Goal: Task Accomplishment & Management: Manage account settings

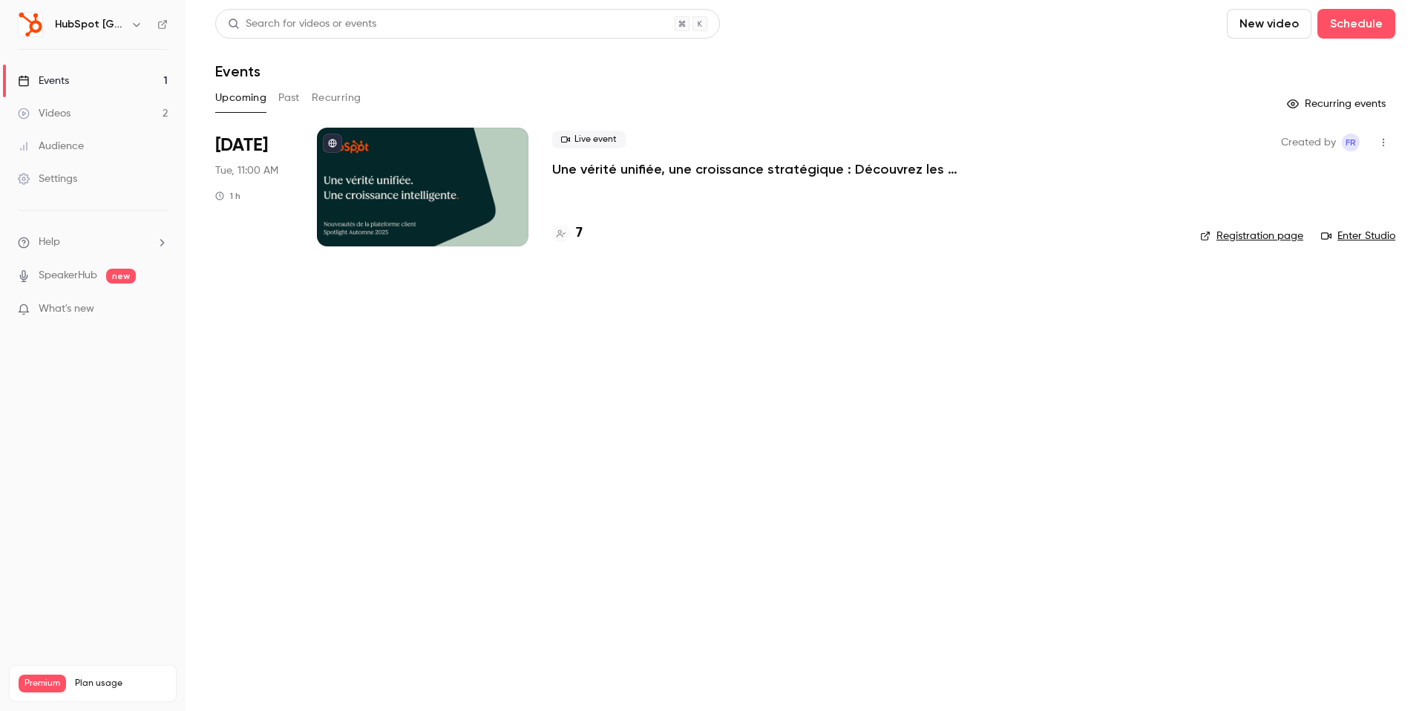
click at [289, 97] on button "Past" at bounding box center [289, 98] width 22 height 24
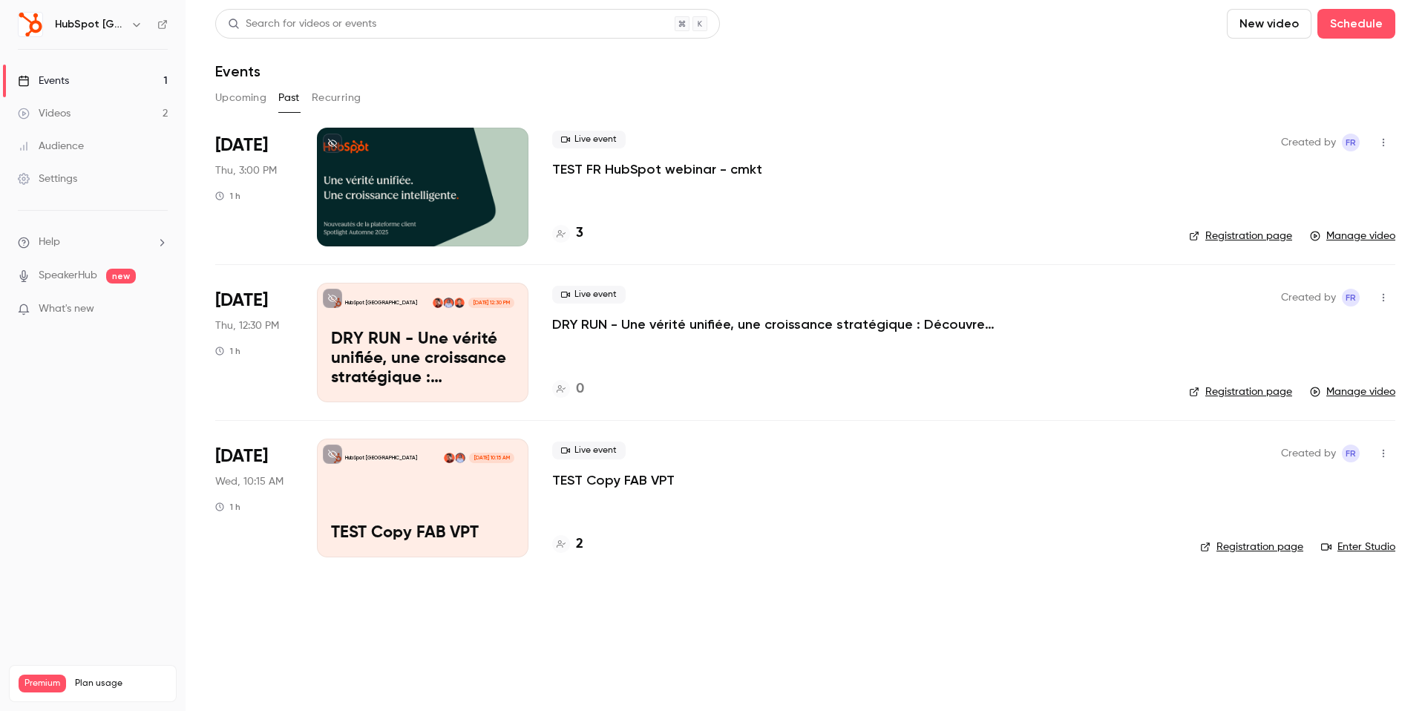
click at [234, 94] on button "Upcoming" at bounding box center [240, 98] width 51 height 24
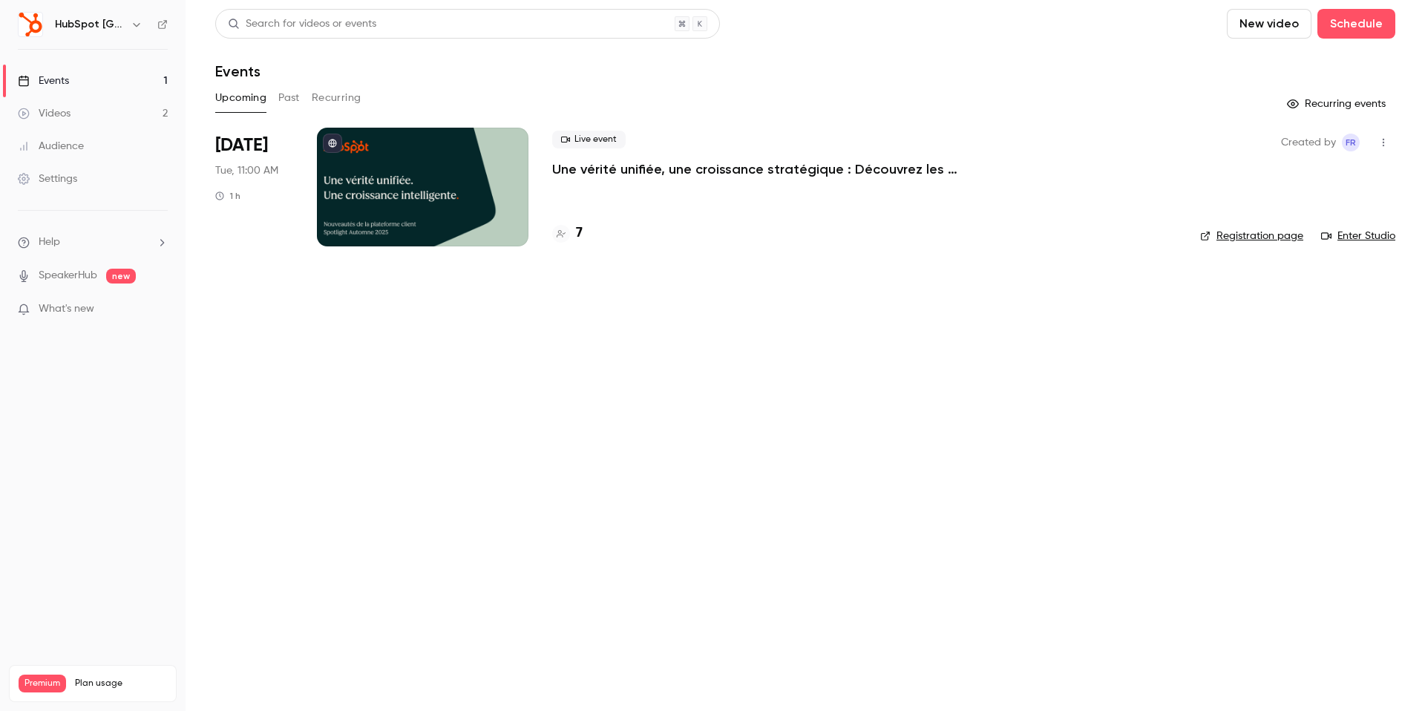
click at [280, 95] on button "Past" at bounding box center [289, 98] width 22 height 24
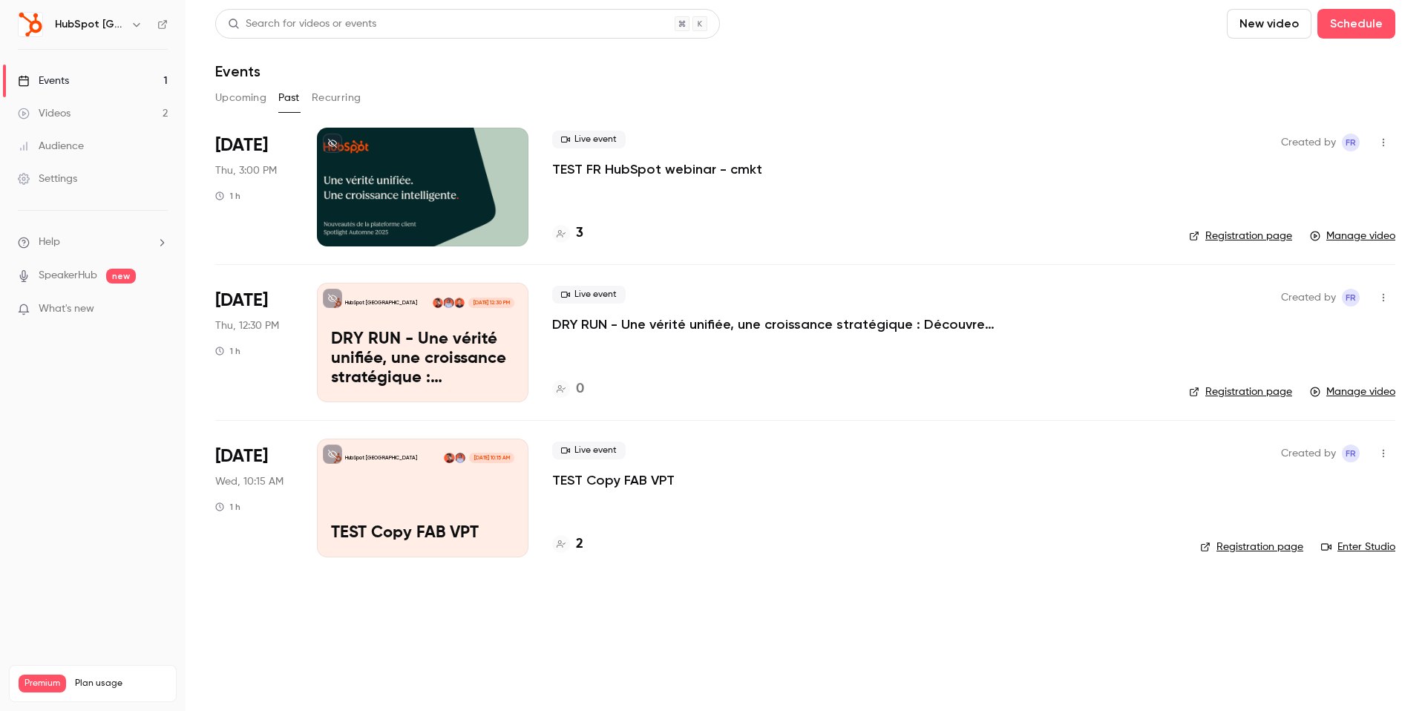
click at [250, 96] on button "Upcoming" at bounding box center [240, 98] width 51 height 24
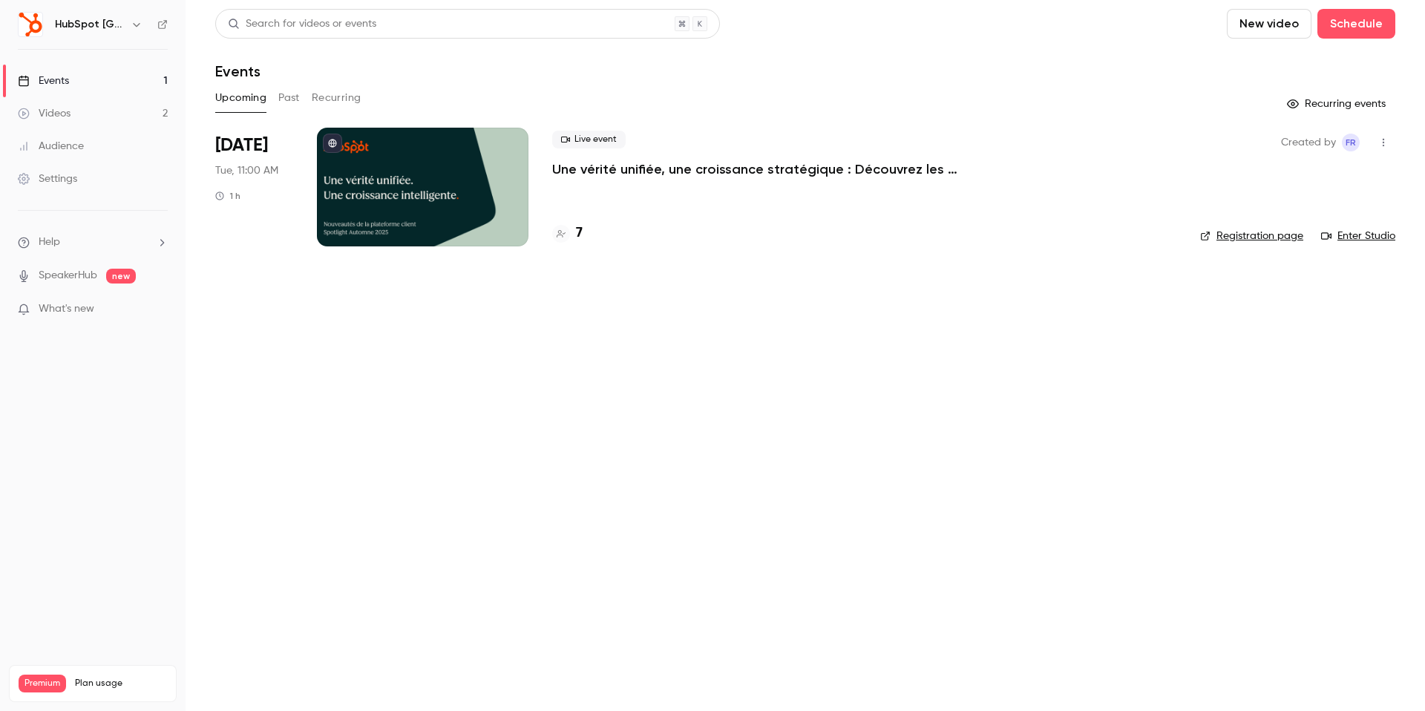
click at [359, 187] on div at bounding box center [423, 187] width 212 height 119
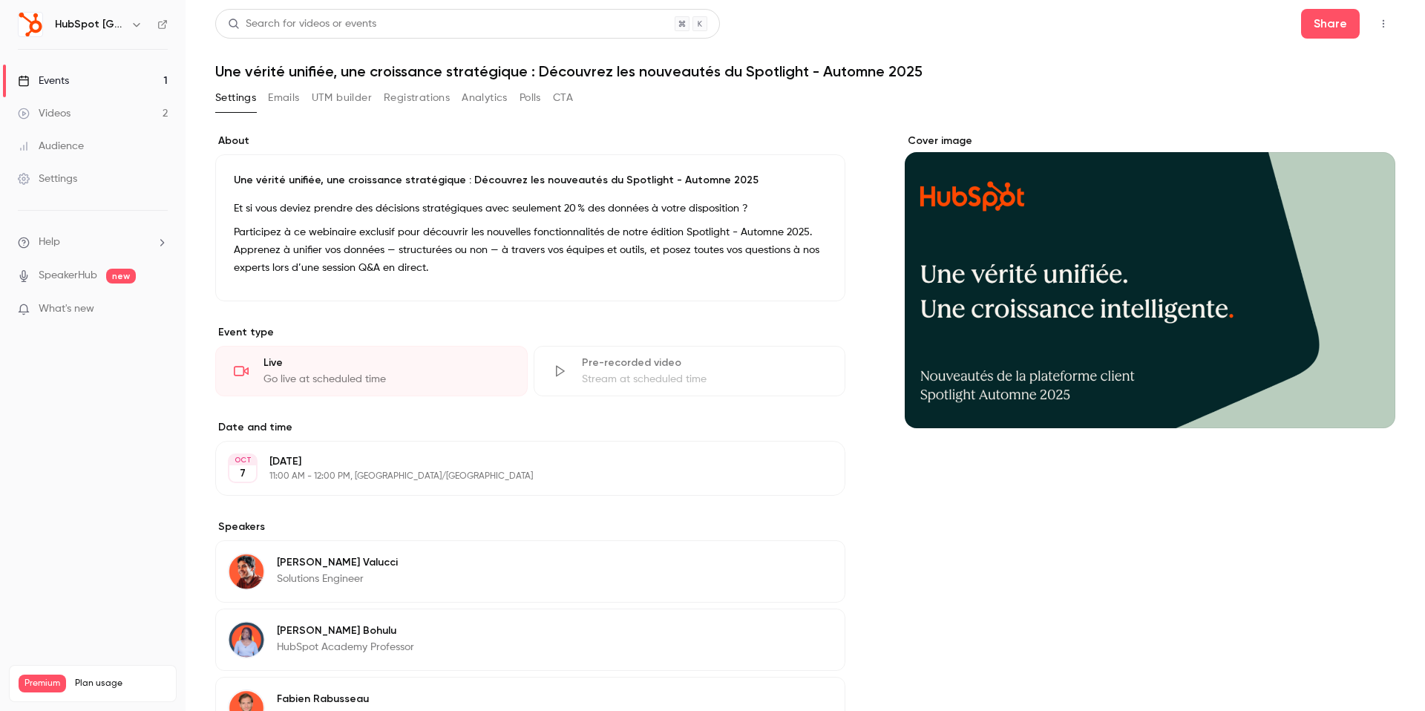
scroll to position [187, 0]
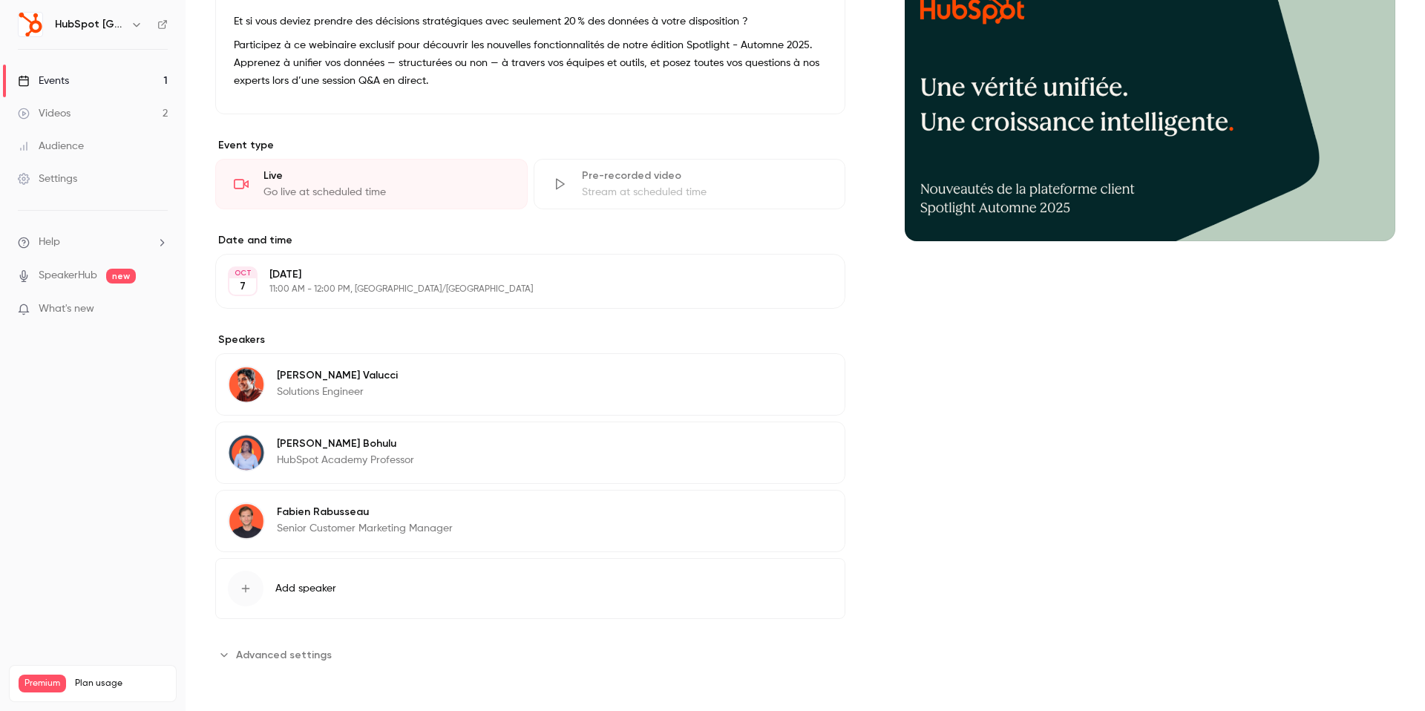
click at [254, 582] on div "button" at bounding box center [246, 589] width 36 height 36
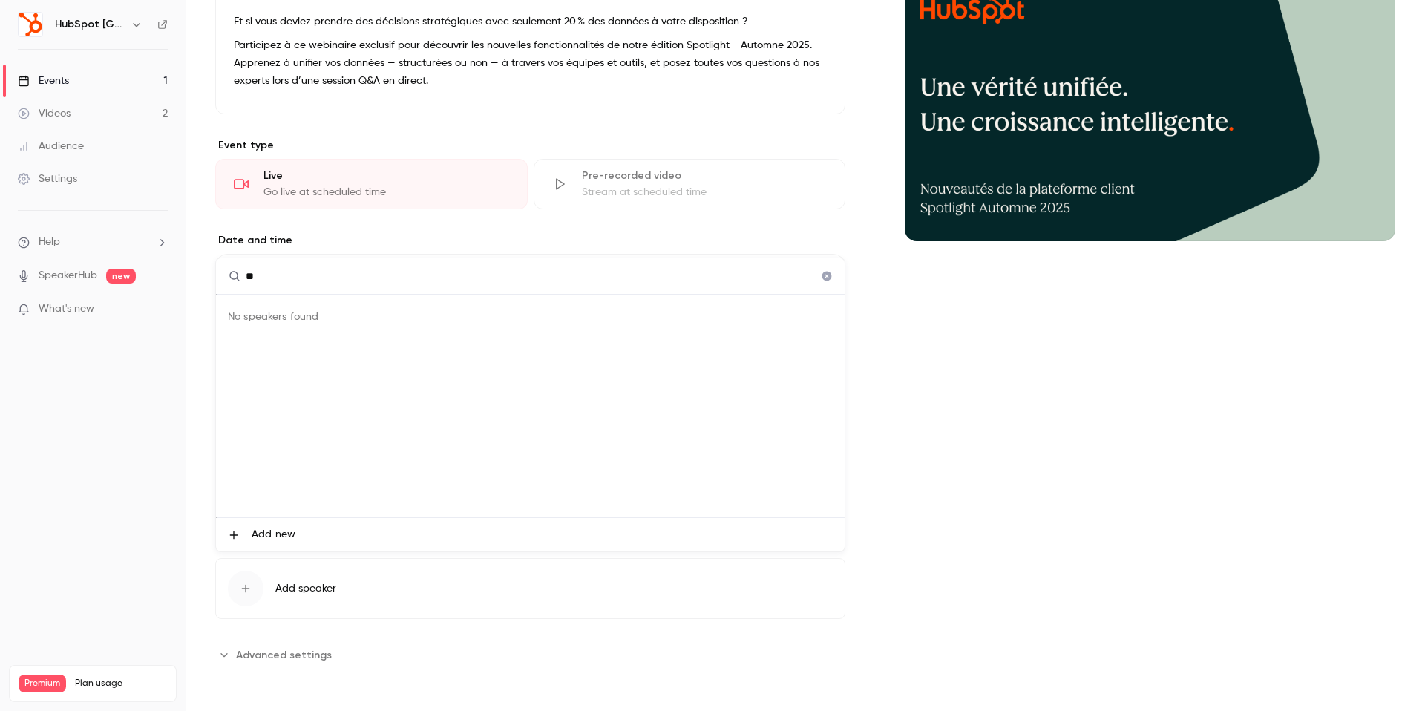
type input "**"
click at [272, 527] on span "Add new" at bounding box center [274, 535] width 44 height 16
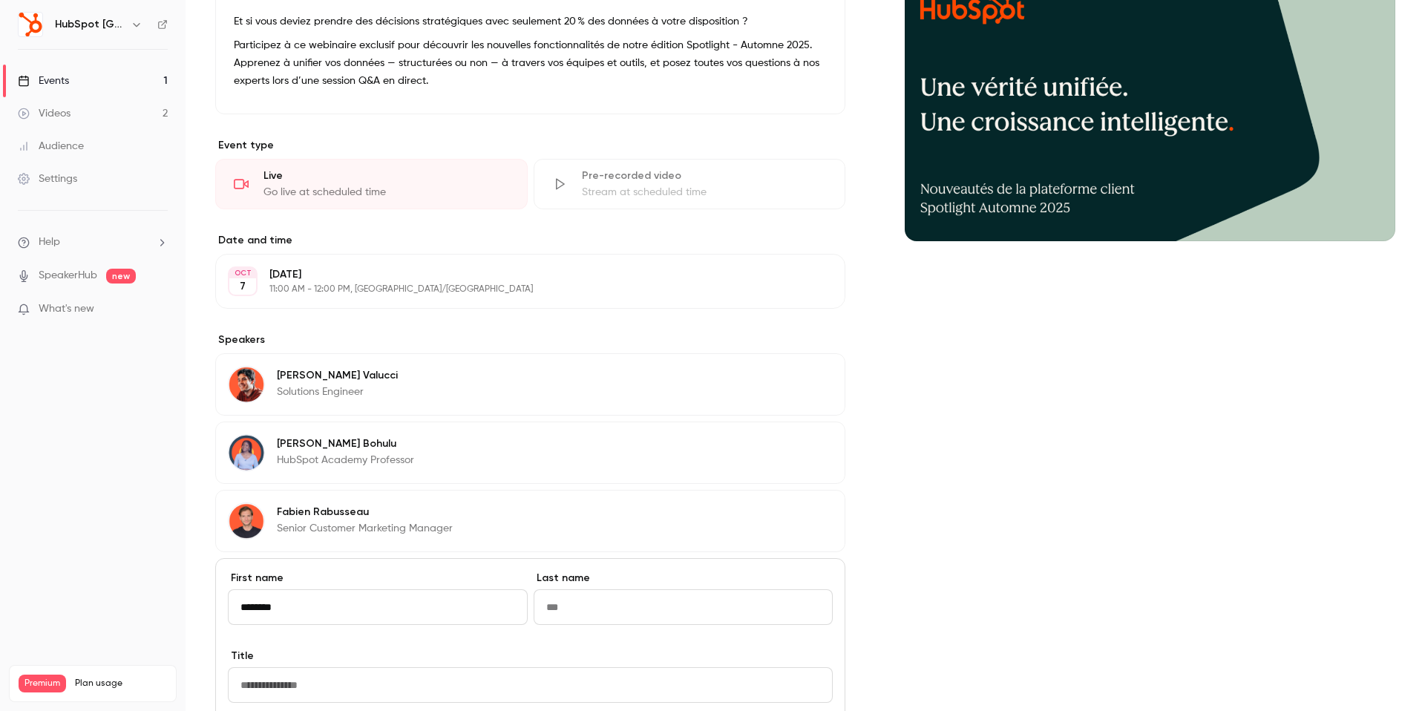
type input "*******"
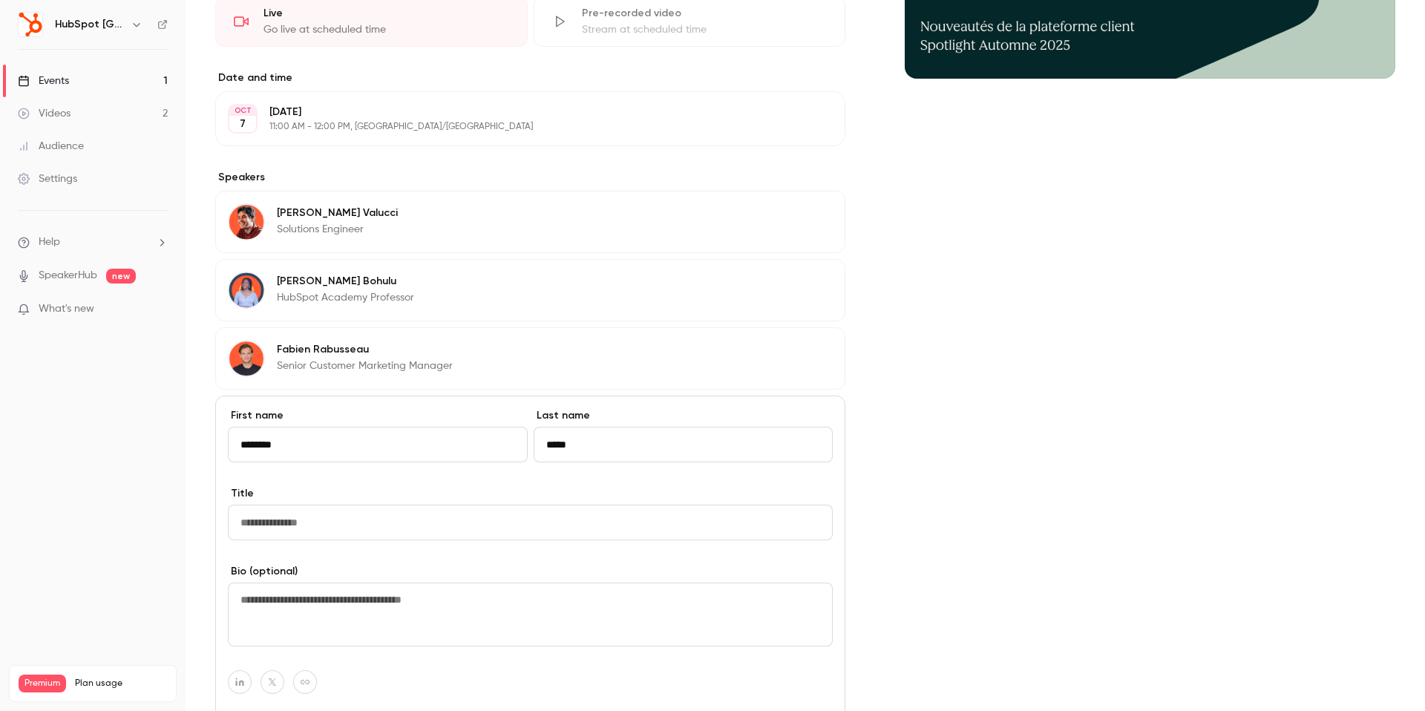
scroll to position [356, 0]
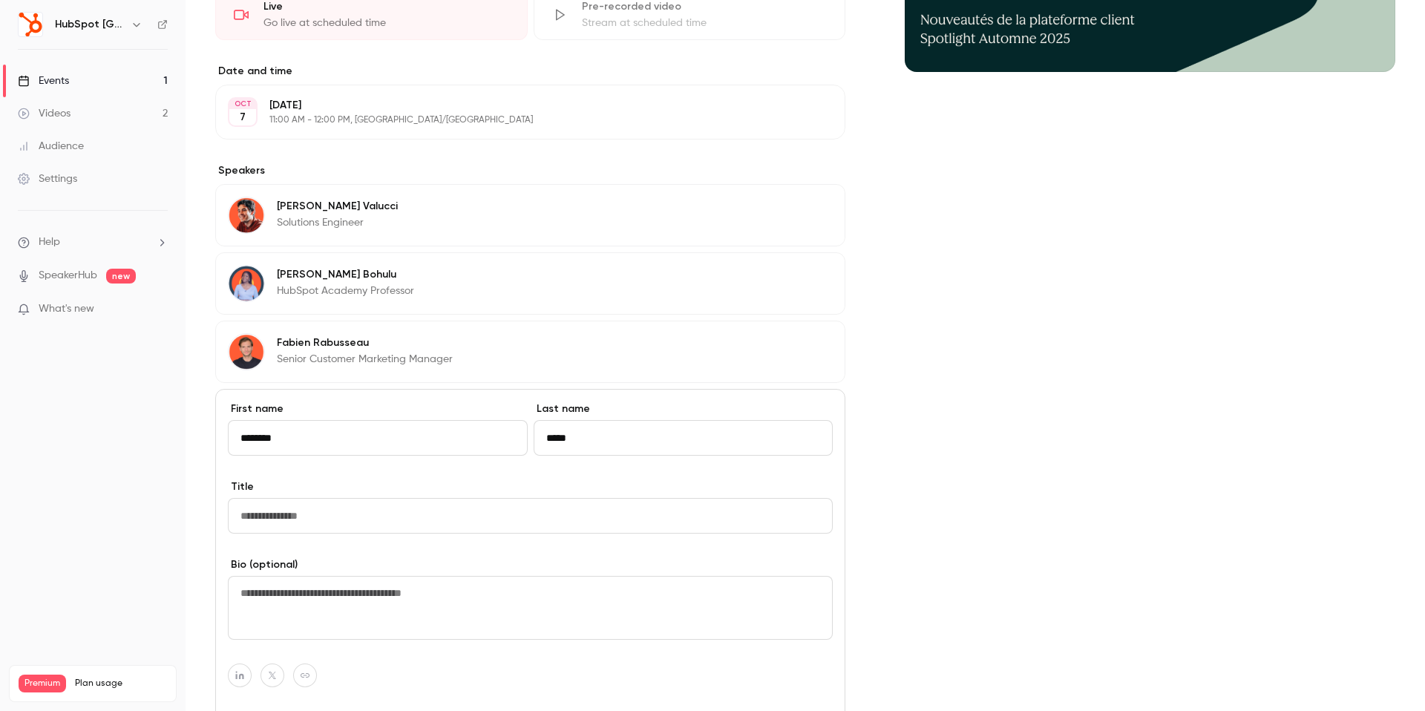
type input "*****"
click at [281, 511] on input "Title" at bounding box center [530, 516] width 605 height 36
type input "*"
click at [305, 516] on input "**********" at bounding box center [530, 516] width 605 height 36
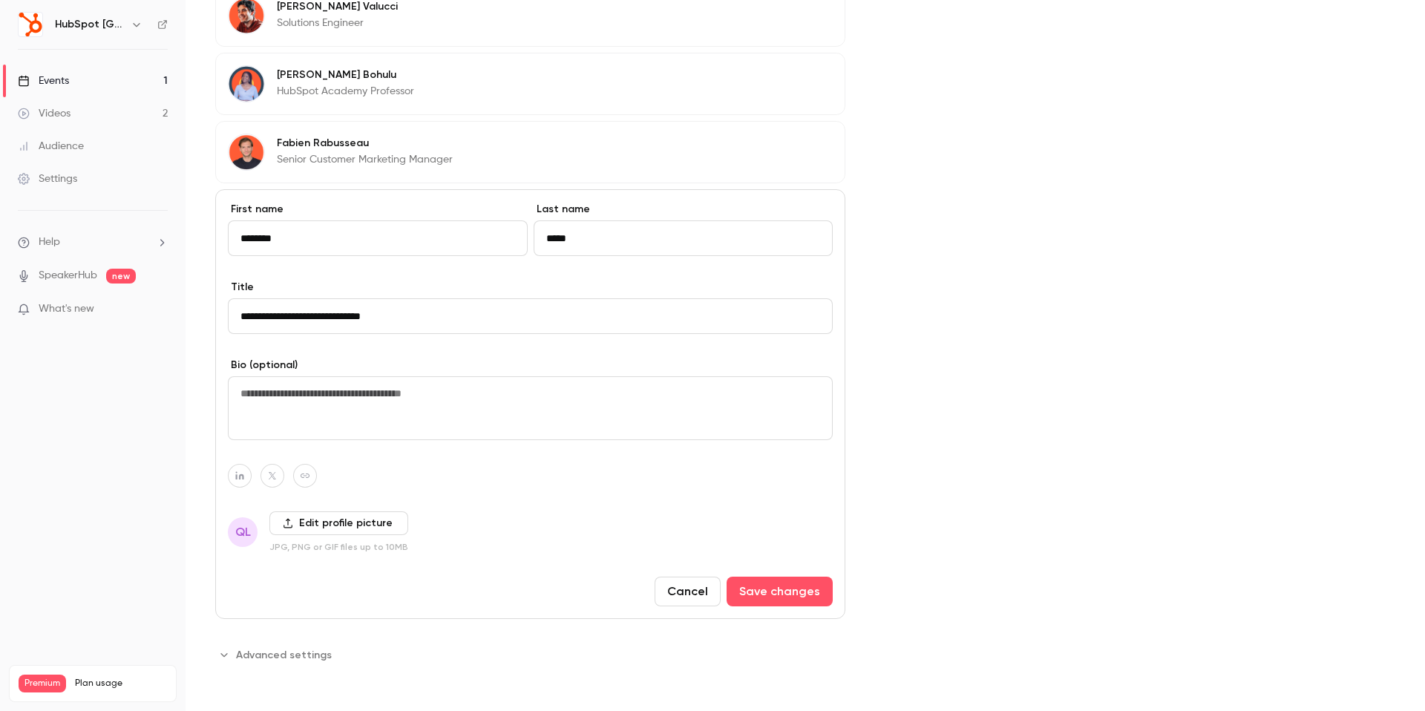
scroll to position [555, 0]
type input "**********"
click at [359, 527] on label "Edit profile picture" at bounding box center [338, 524] width 139 height 24
click at [0, 0] on input "Edit profile picture" at bounding box center [0, 0] width 0 height 0
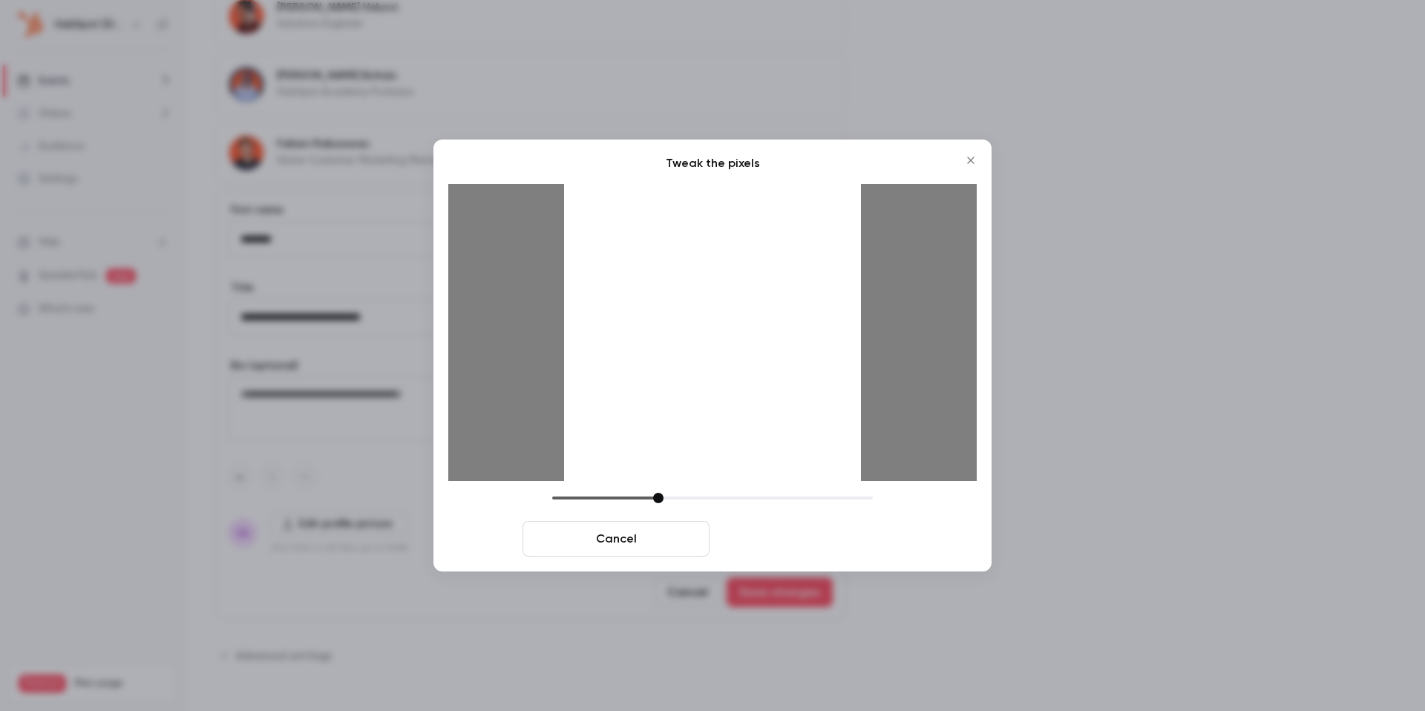
click at [776, 552] on button "Crop and save" at bounding box center [809, 539] width 187 height 36
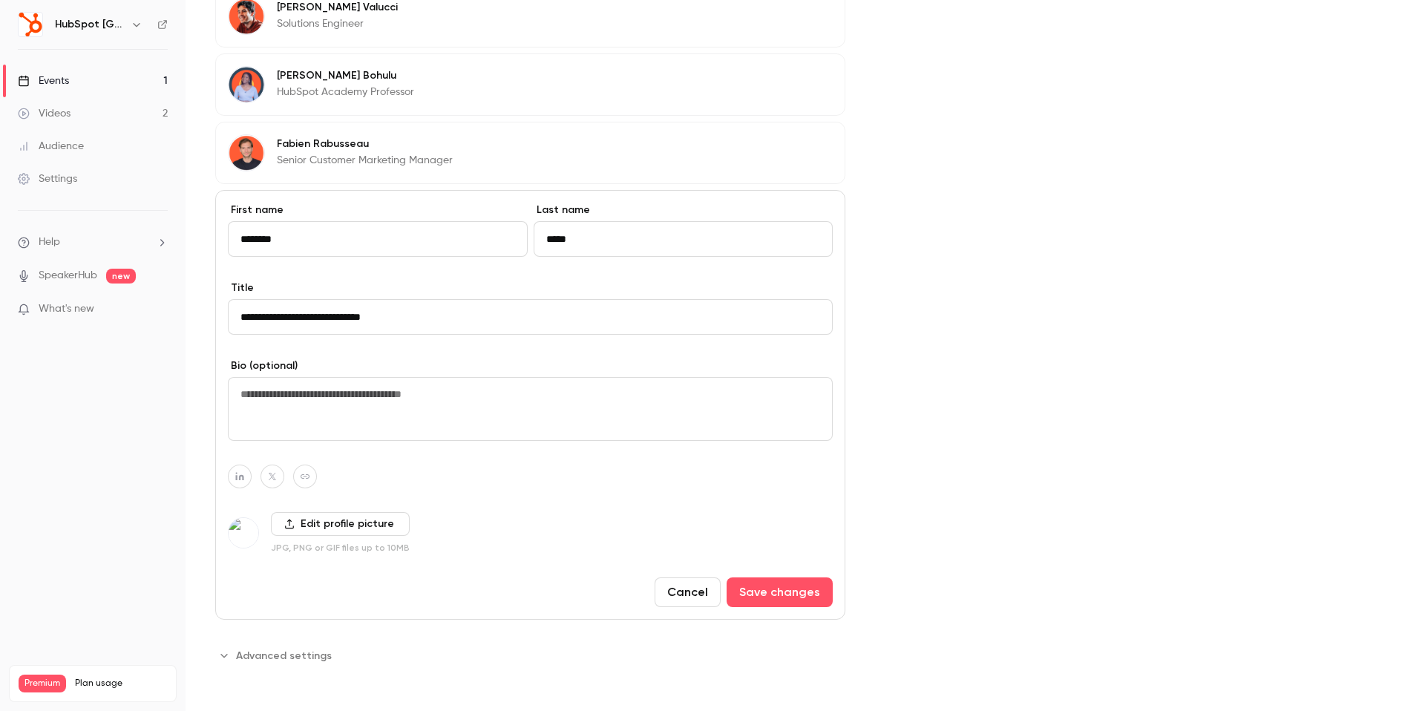
click at [782, 541] on div "Edit profile picture JPG, PNG or GIF files up to 10MB" at bounding box center [530, 533] width 605 height 42
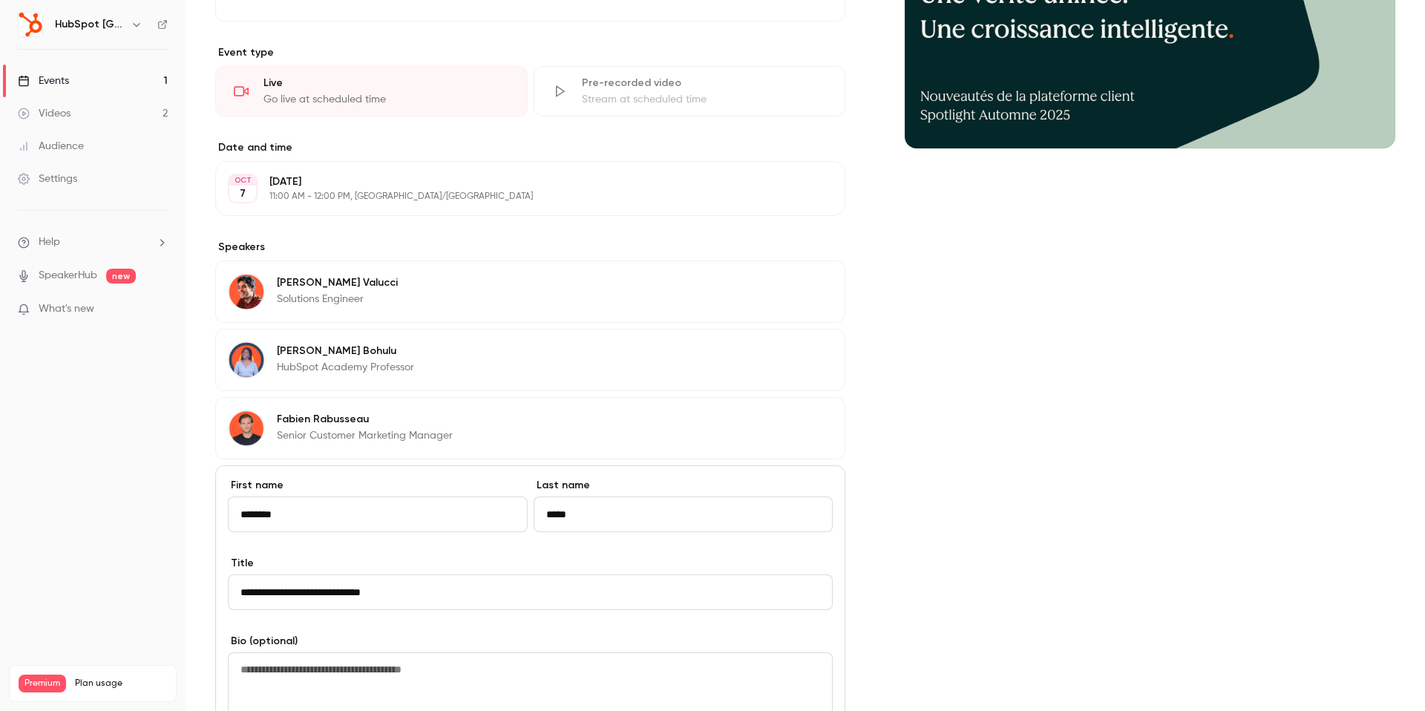
scroll to position [556, 0]
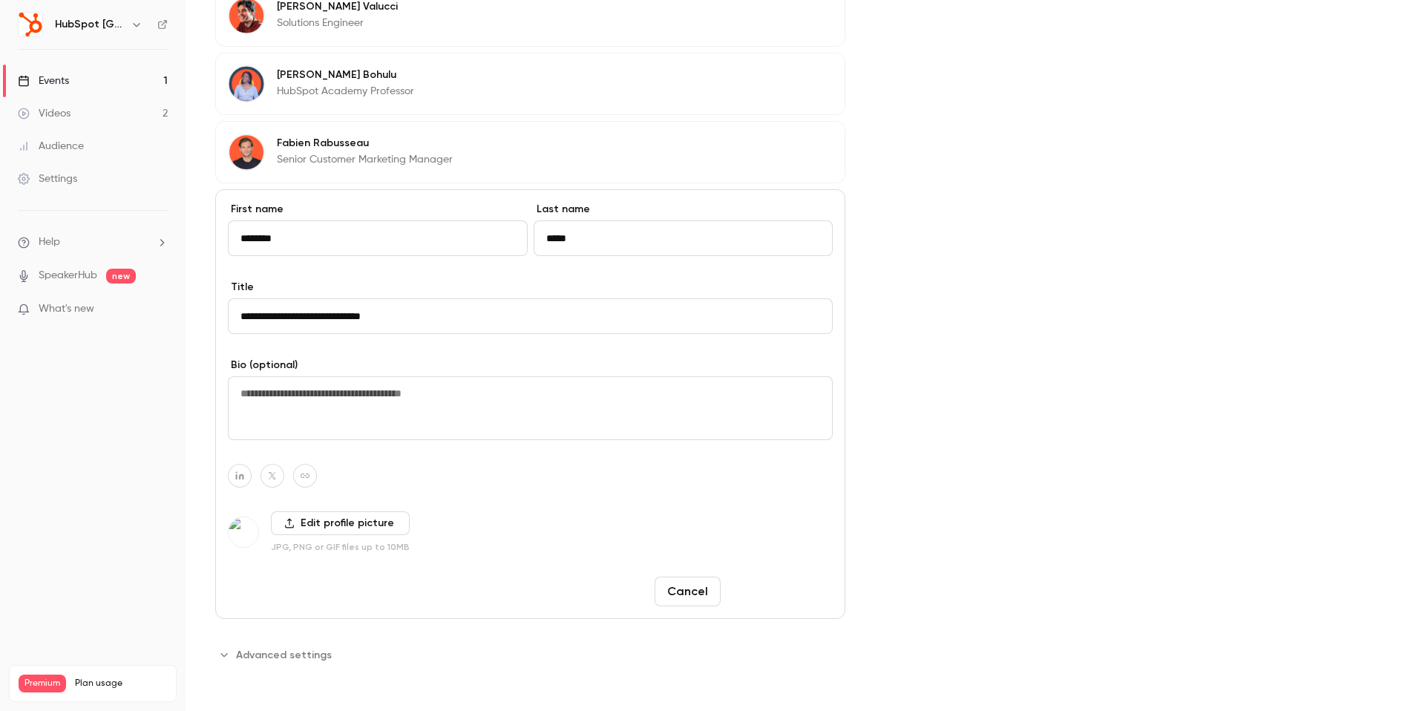
click at [758, 577] on button "Save changes" at bounding box center [780, 592] width 106 height 30
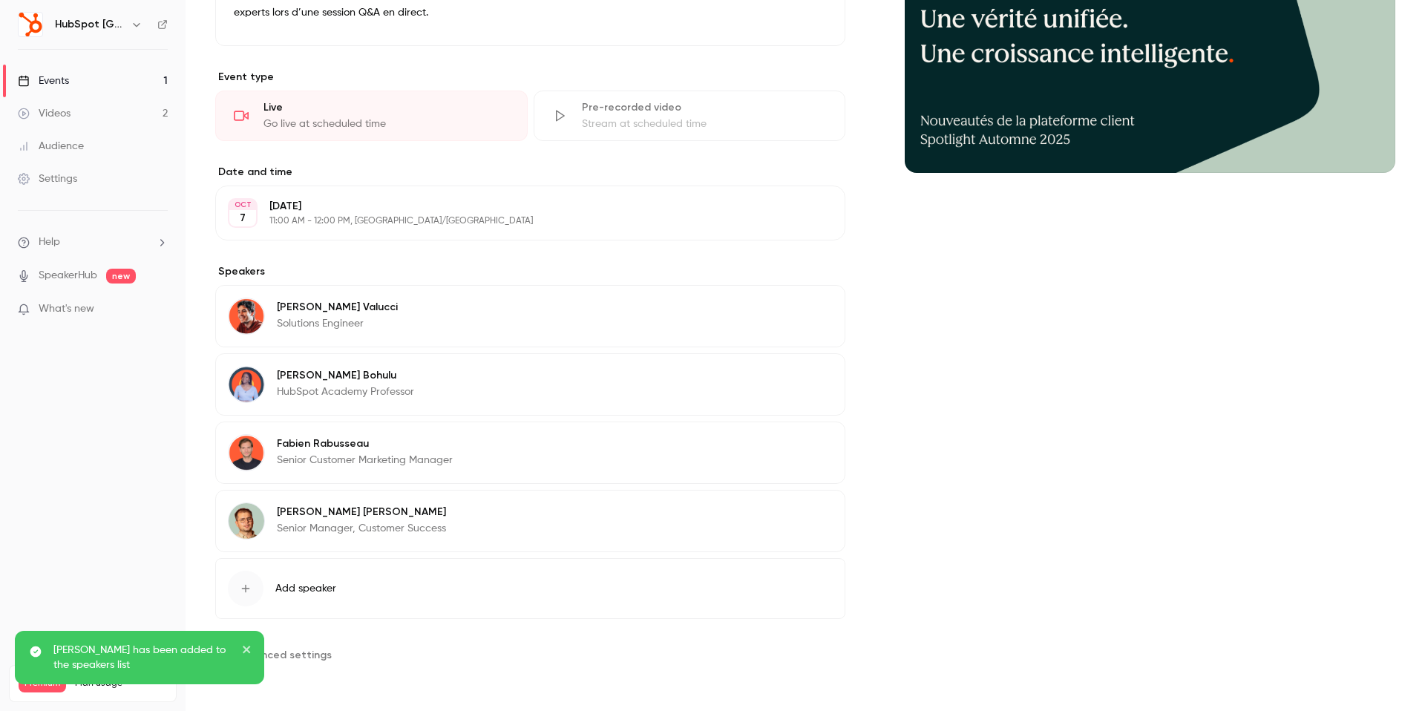
scroll to position [255, 0]
click at [528, 445] on div "[PERSON_NAME] Senior Customer Marketing Manager Edit" at bounding box center [530, 453] width 630 height 62
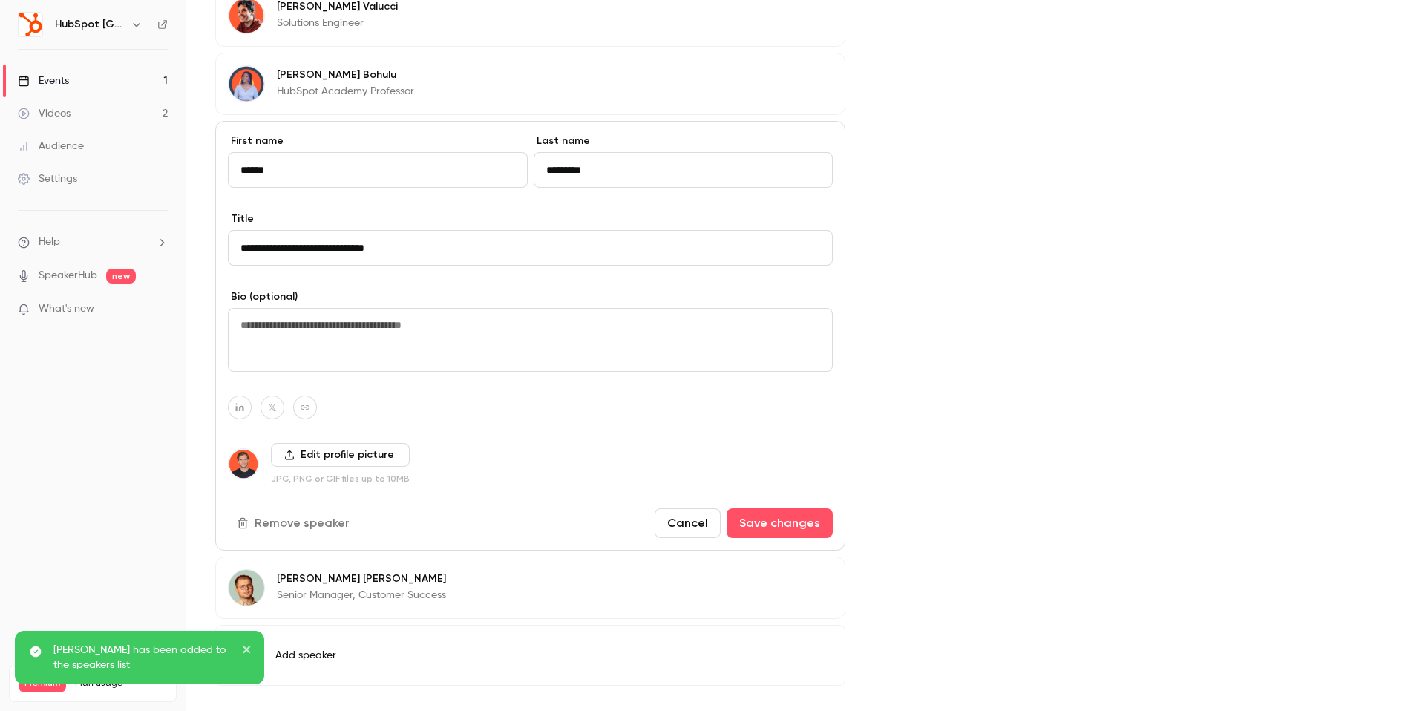
click at [313, 454] on label "Edit profile picture" at bounding box center [340, 455] width 139 height 24
click at [0, 0] on input "Edit profile picture" at bounding box center [0, 0] width 0 height 0
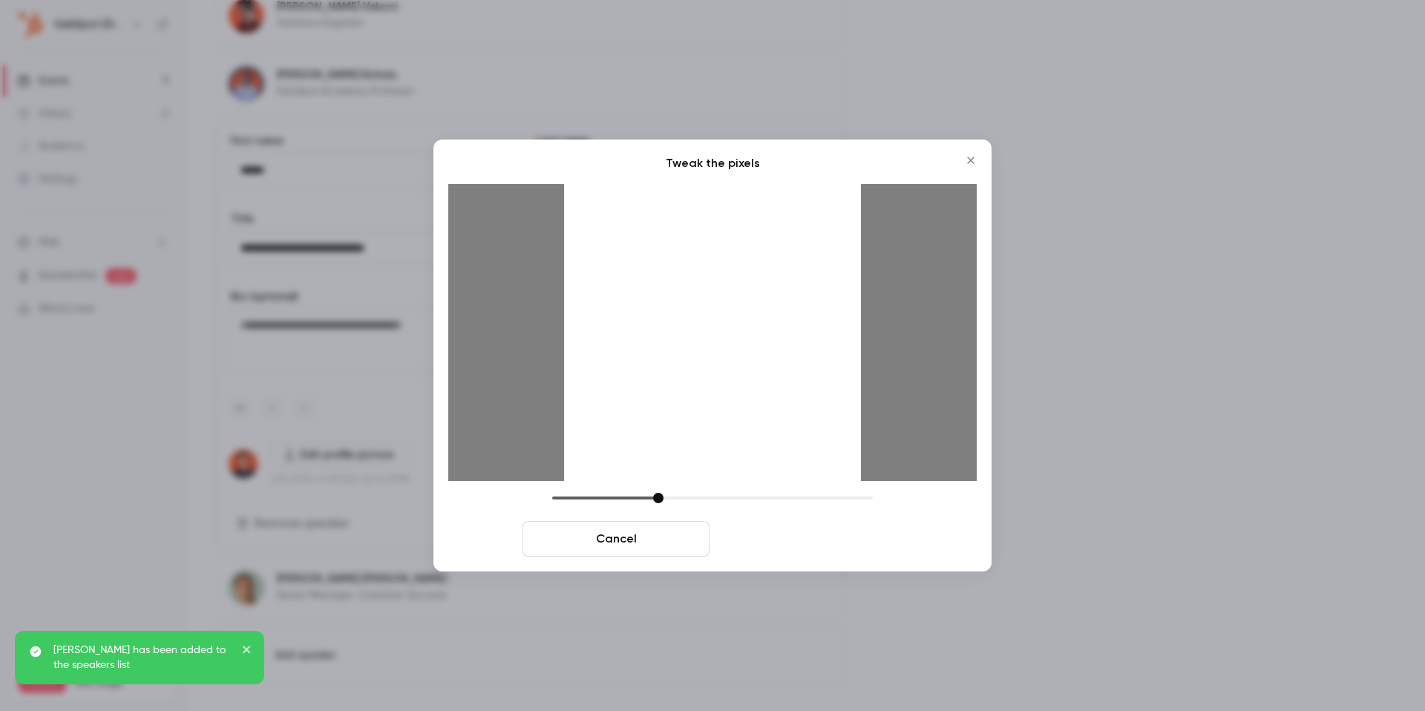
click at [782, 549] on button "Crop and save" at bounding box center [809, 539] width 187 height 36
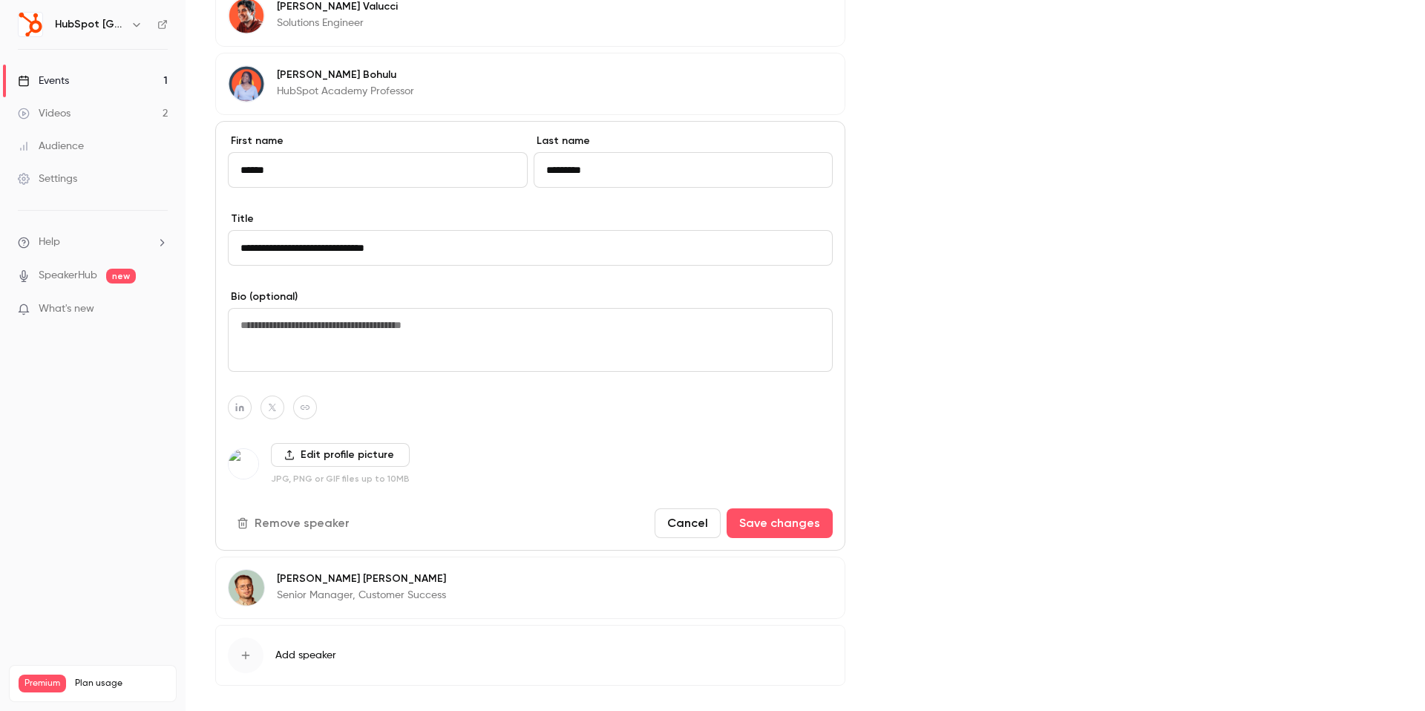
click at [799, 545] on div "**********" at bounding box center [530, 336] width 630 height 430
click at [794, 522] on button "Save changes" at bounding box center [780, 523] width 106 height 30
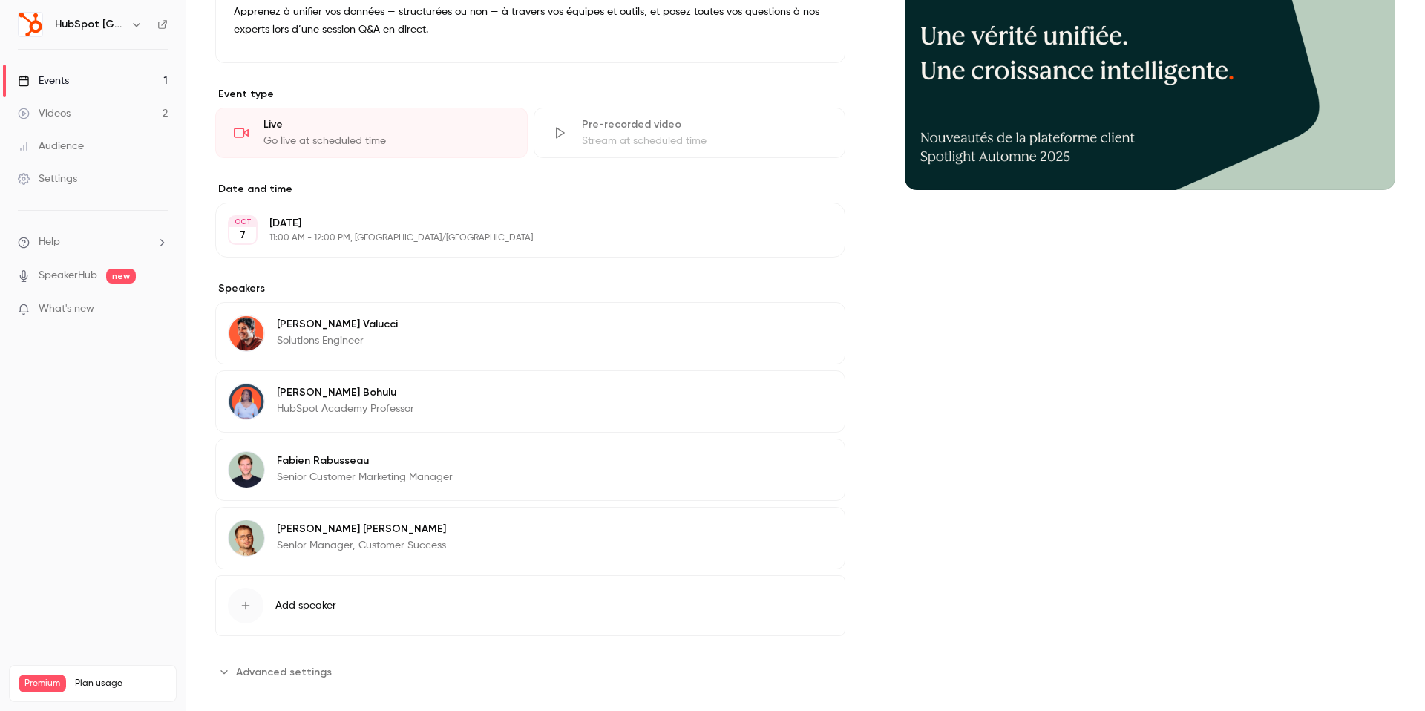
scroll to position [237, 0]
click at [799, 397] on button "Edit" at bounding box center [806, 396] width 54 height 24
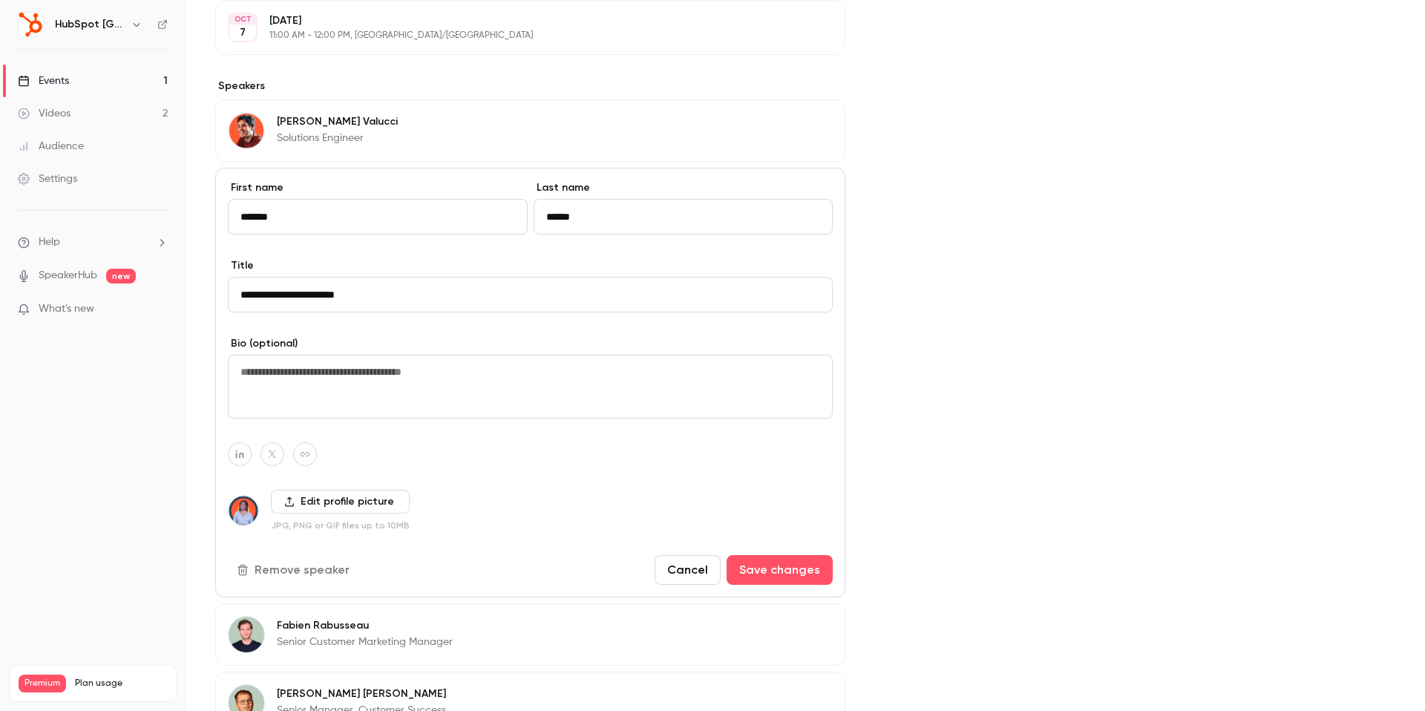
scroll to position [453, 0]
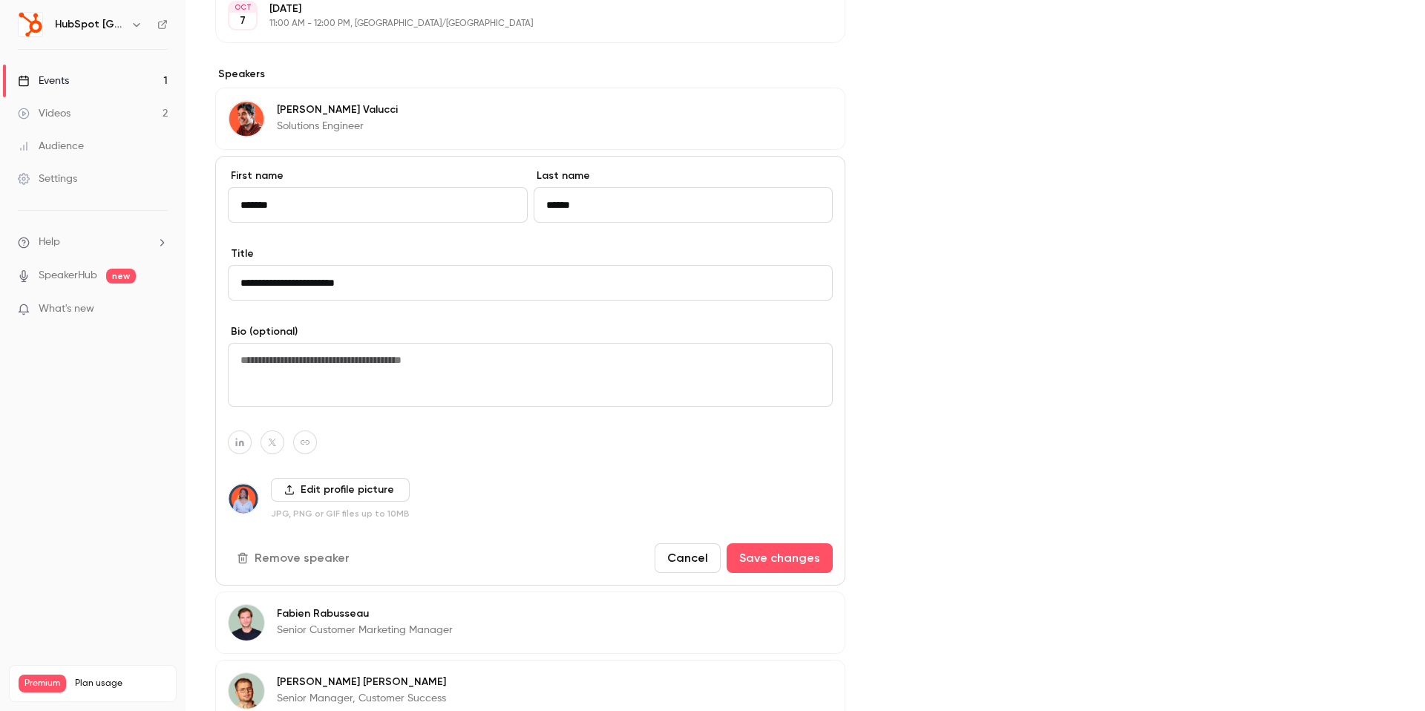
click at [333, 491] on label "Edit profile picture" at bounding box center [340, 490] width 139 height 24
click at [0, 0] on input "Edit profile picture" at bounding box center [0, 0] width 0 height 0
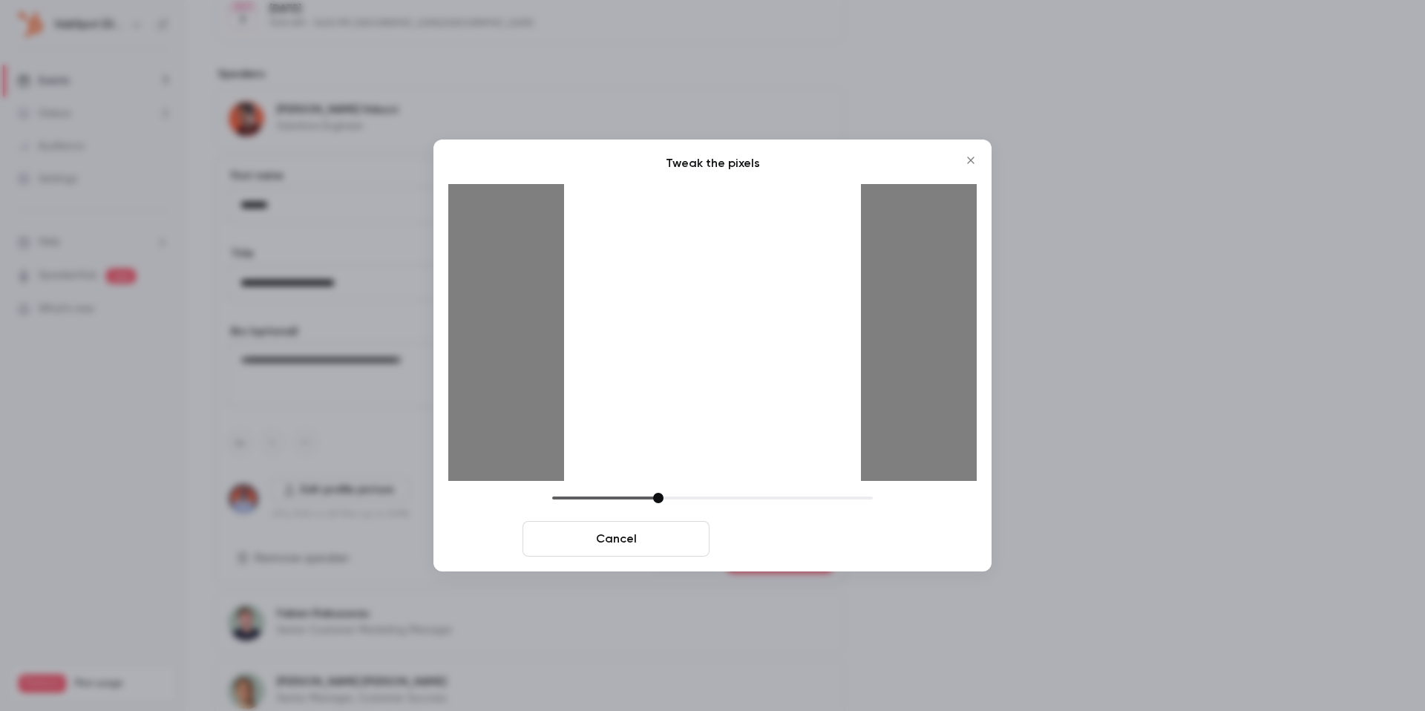
click at [862, 534] on button "Crop and save" at bounding box center [809, 539] width 187 height 36
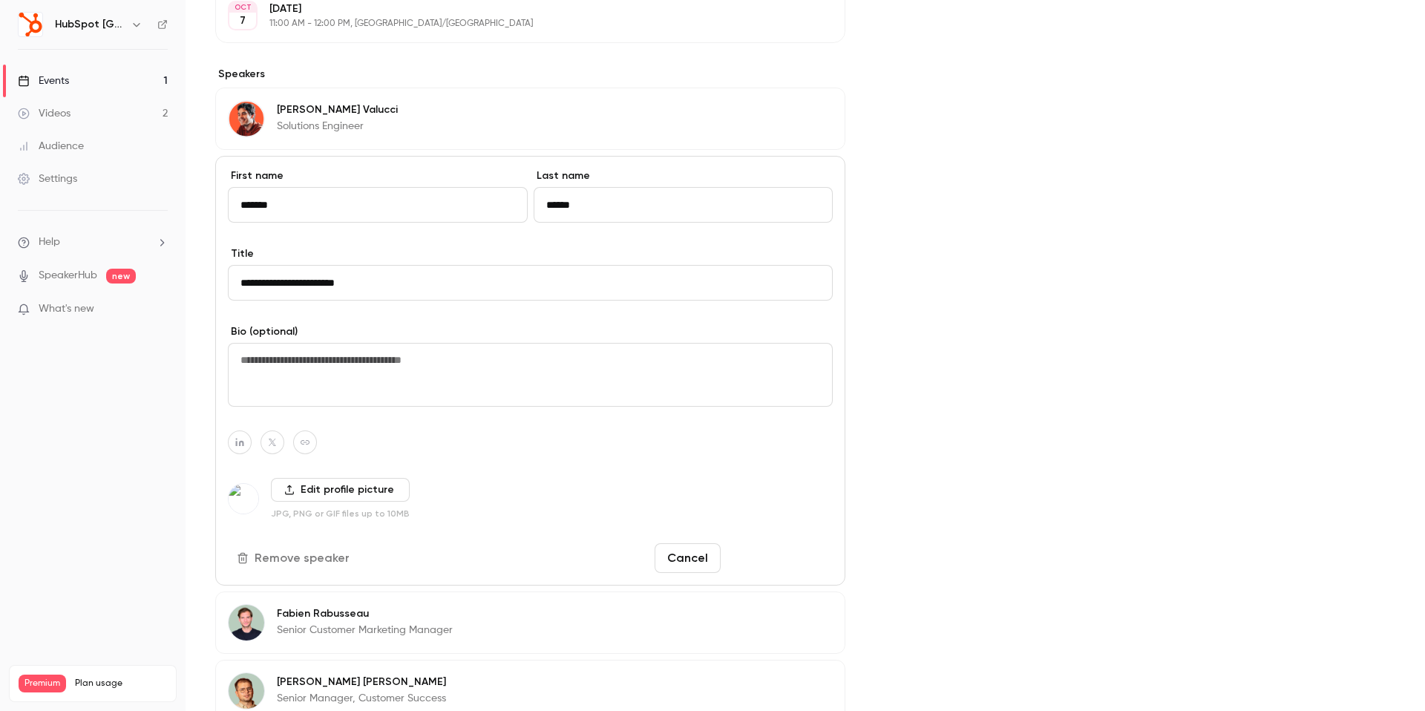
click at [785, 552] on button "Save changes" at bounding box center [780, 558] width 106 height 30
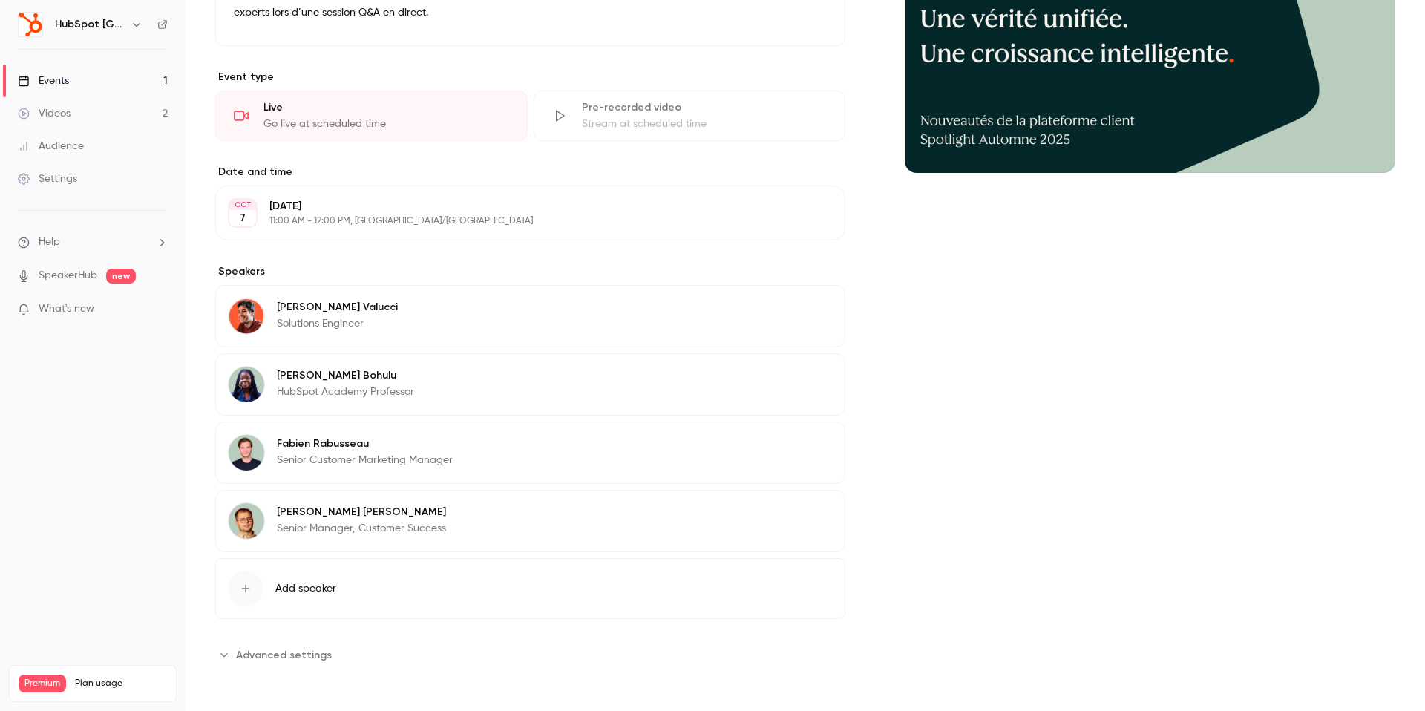
click at [447, 317] on div "[PERSON_NAME] Solutions Engineer Edit" at bounding box center [530, 316] width 630 height 62
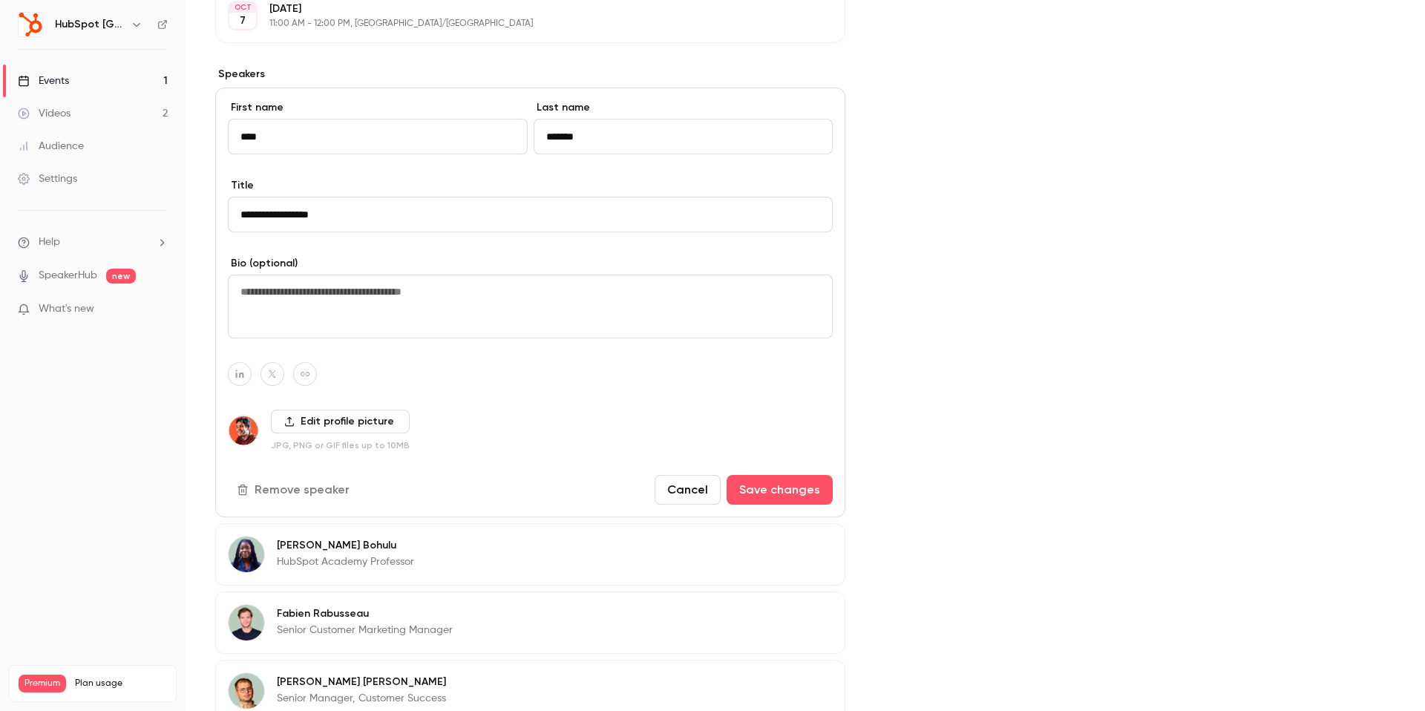
click at [396, 428] on label "Edit profile picture" at bounding box center [340, 422] width 139 height 24
click at [0, 0] on input "Edit profile picture" at bounding box center [0, 0] width 0 height 0
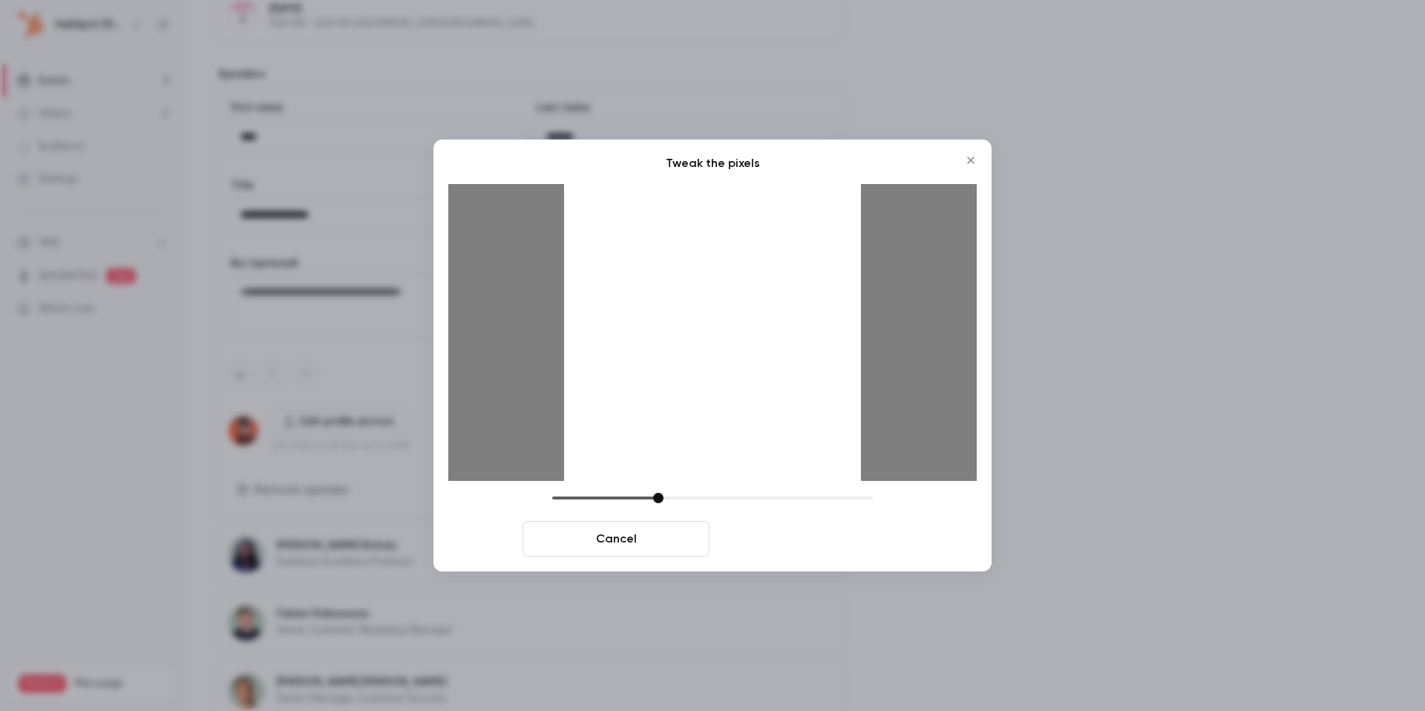
click at [800, 530] on button "Crop and save" at bounding box center [809, 539] width 187 height 36
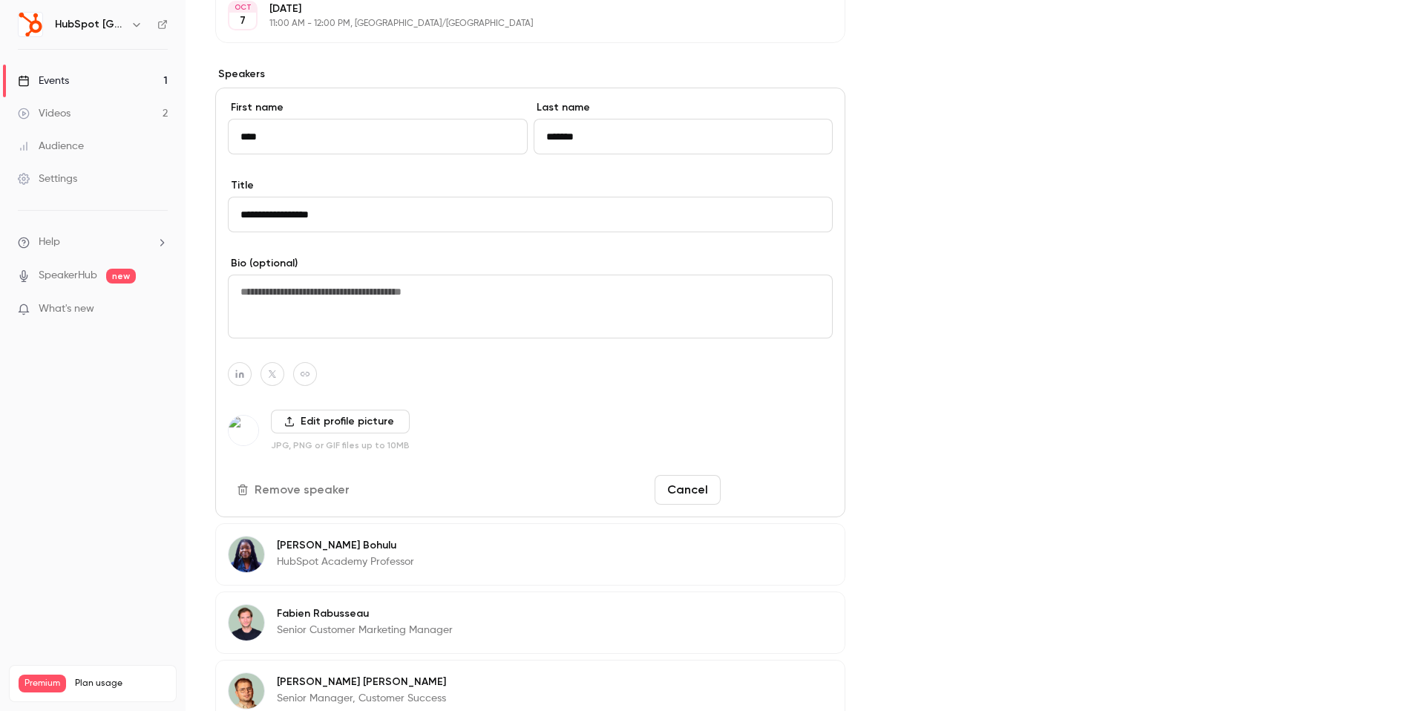
click at [779, 499] on button "Save changes" at bounding box center [780, 490] width 106 height 30
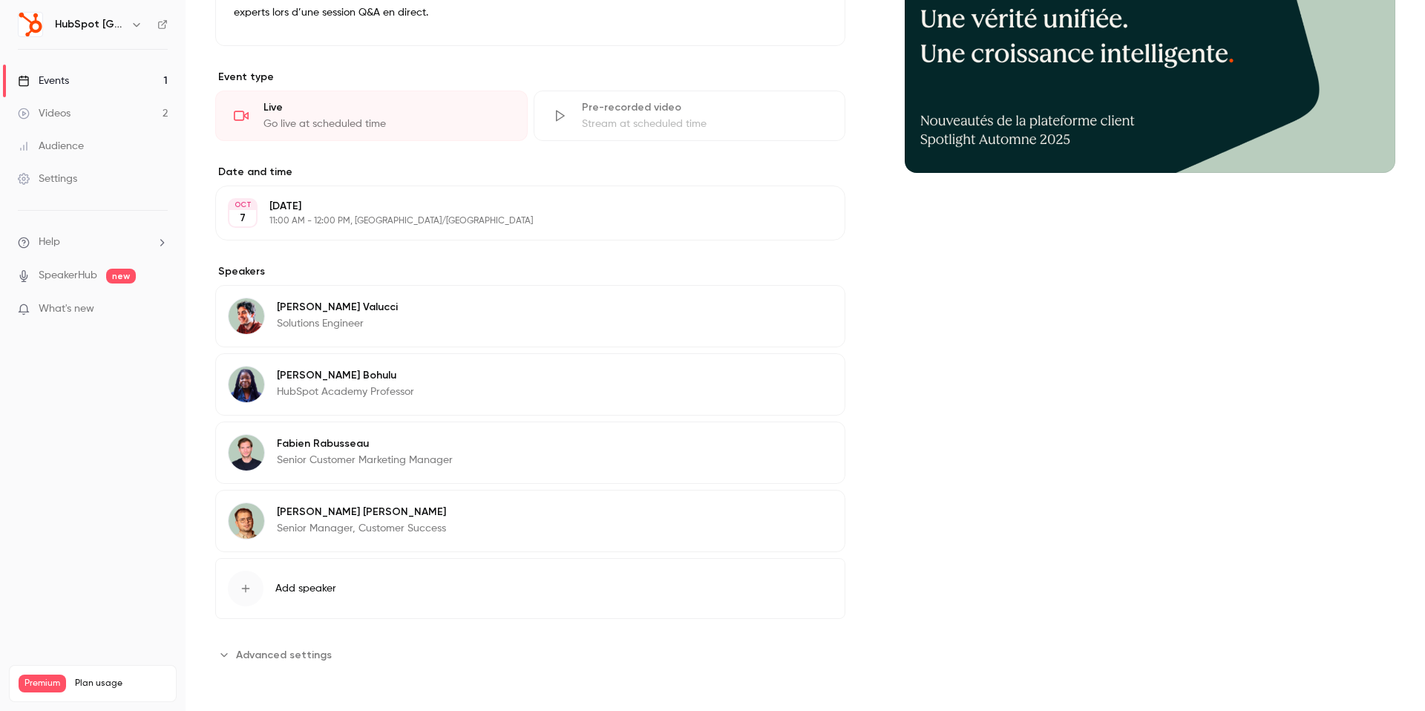
scroll to position [0, 0]
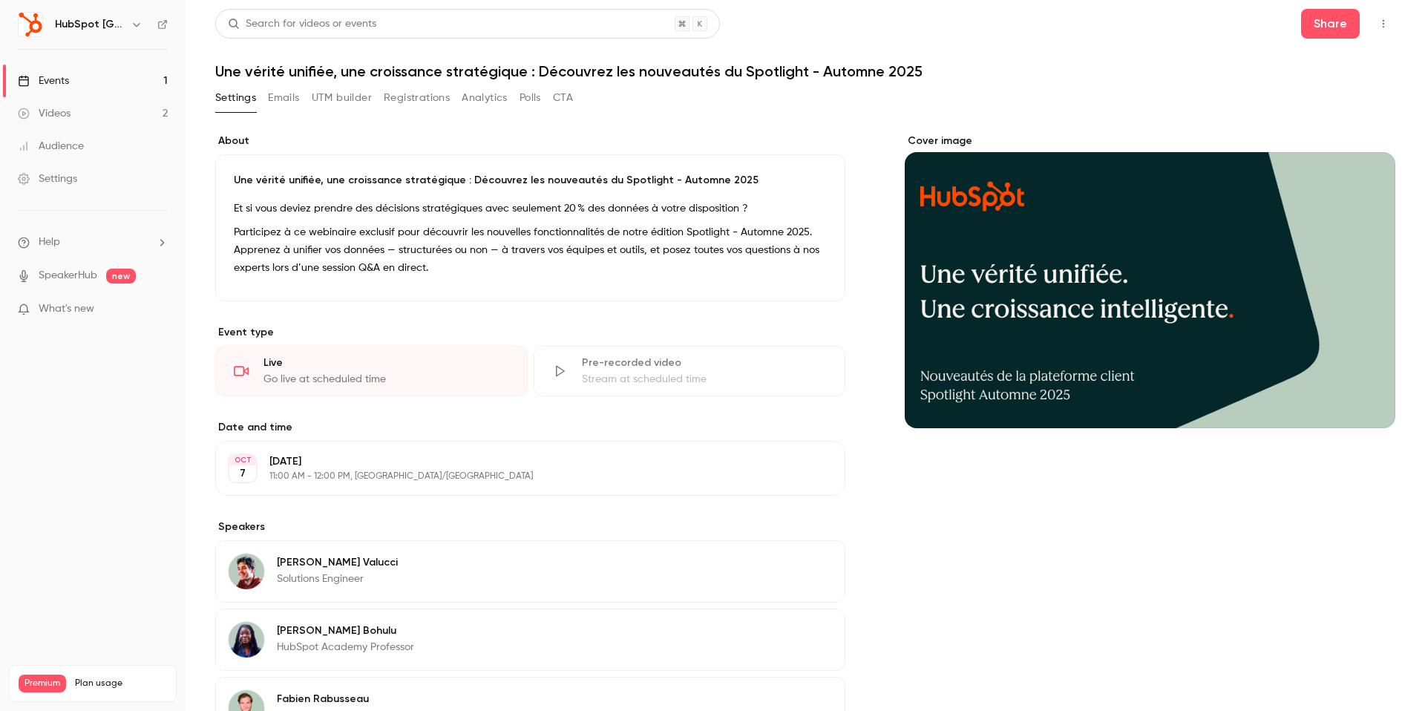
click at [99, 75] on link "Events 1" at bounding box center [93, 81] width 186 height 33
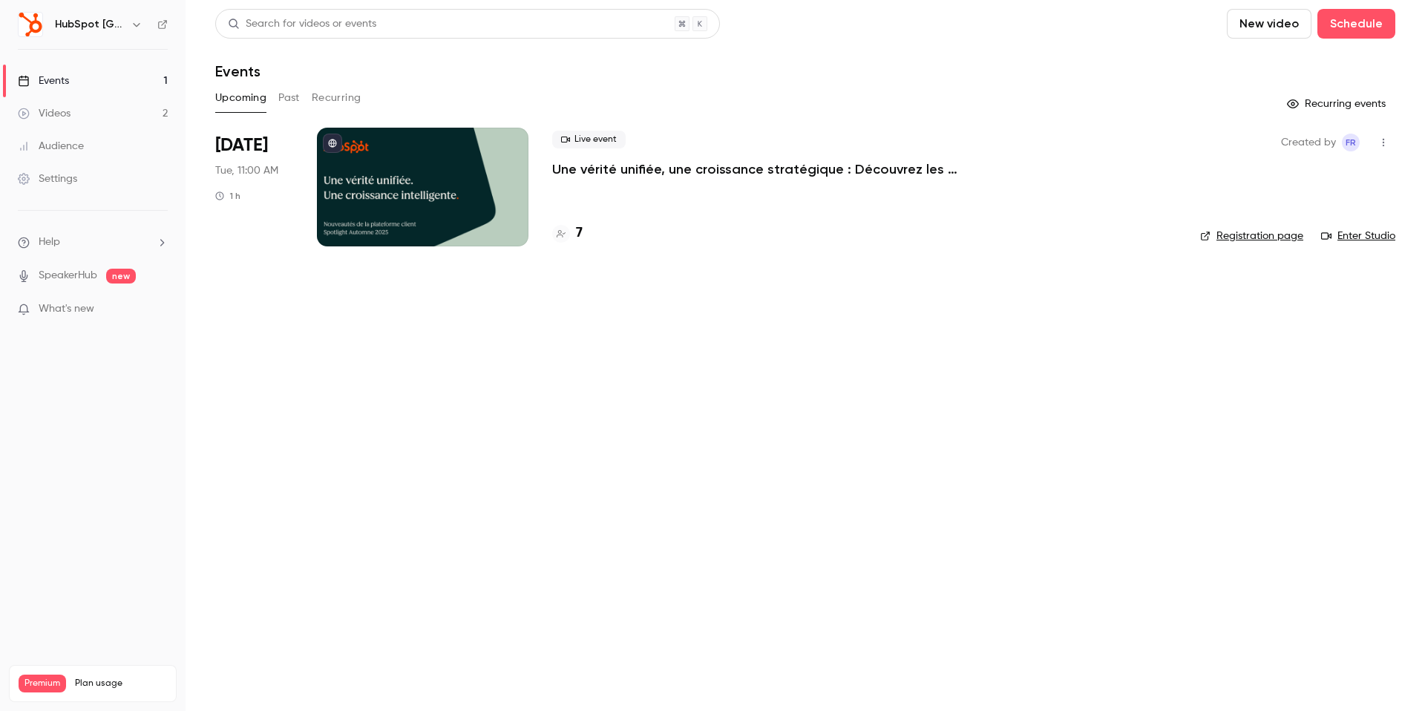
click at [1352, 236] on link "Enter Studio" at bounding box center [1358, 236] width 74 height 15
click at [68, 122] on link "Videos 2" at bounding box center [93, 113] width 186 height 33
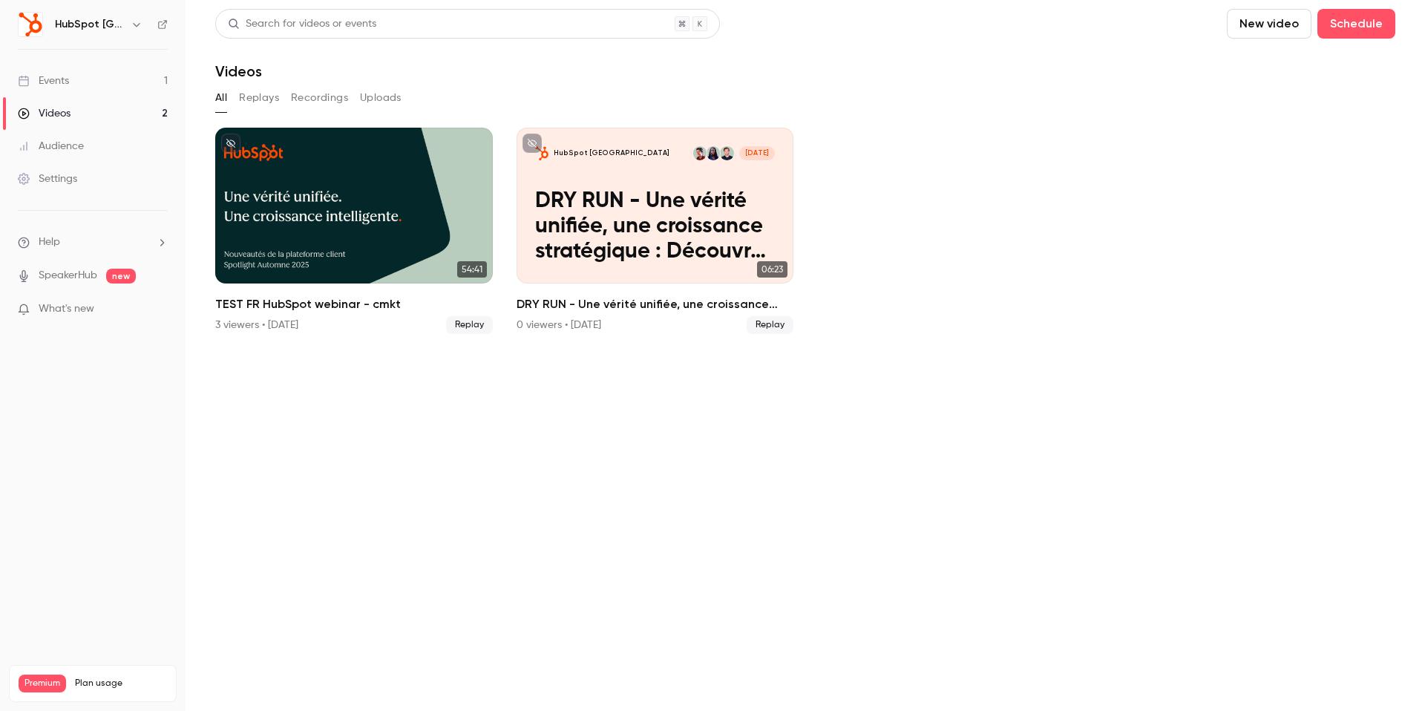
click at [62, 88] on link "Events 1" at bounding box center [93, 81] width 186 height 33
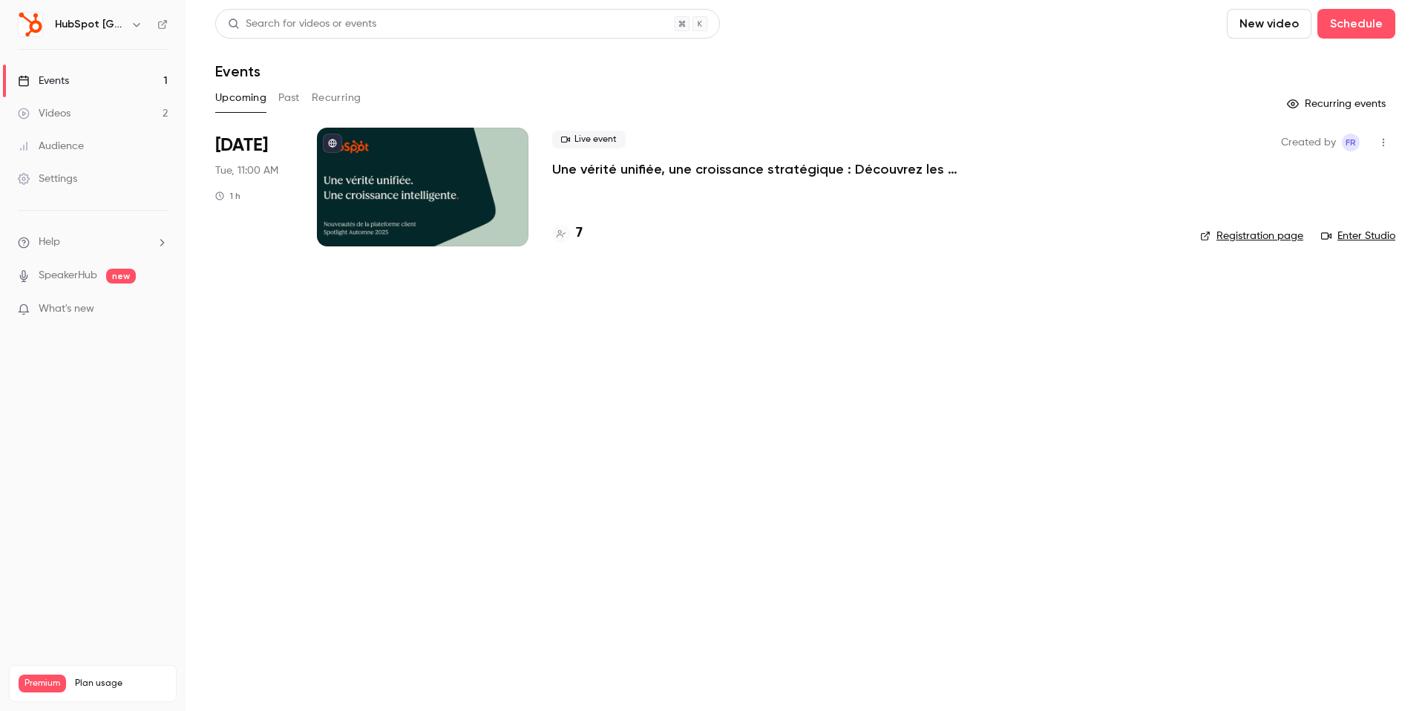
click at [1379, 235] on link "Enter Studio" at bounding box center [1358, 236] width 74 height 15
click at [1353, 235] on link "Enter Studio" at bounding box center [1358, 236] width 74 height 15
click at [364, 171] on div at bounding box center [423, 187] width 212 height 119
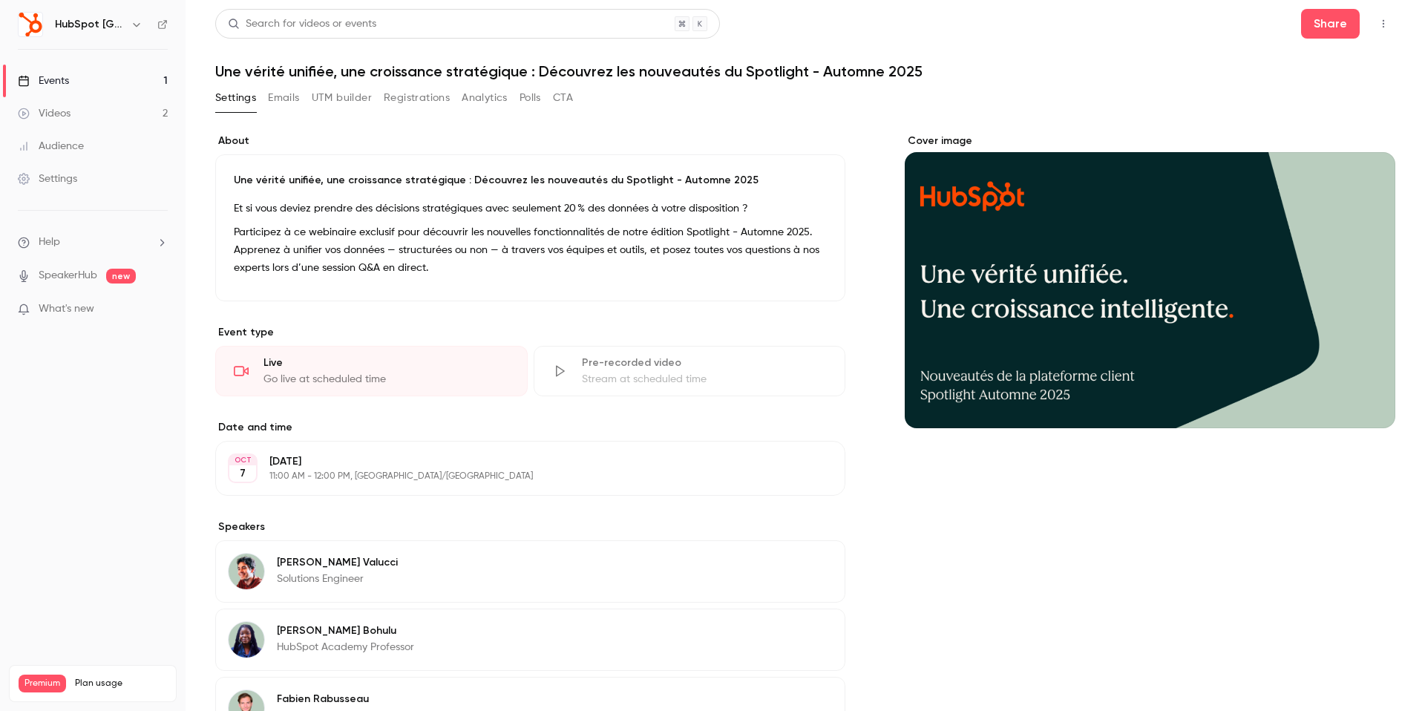
click at [521, 99] on button "Polls" at bounding box center [531, 98] width 22 height 24
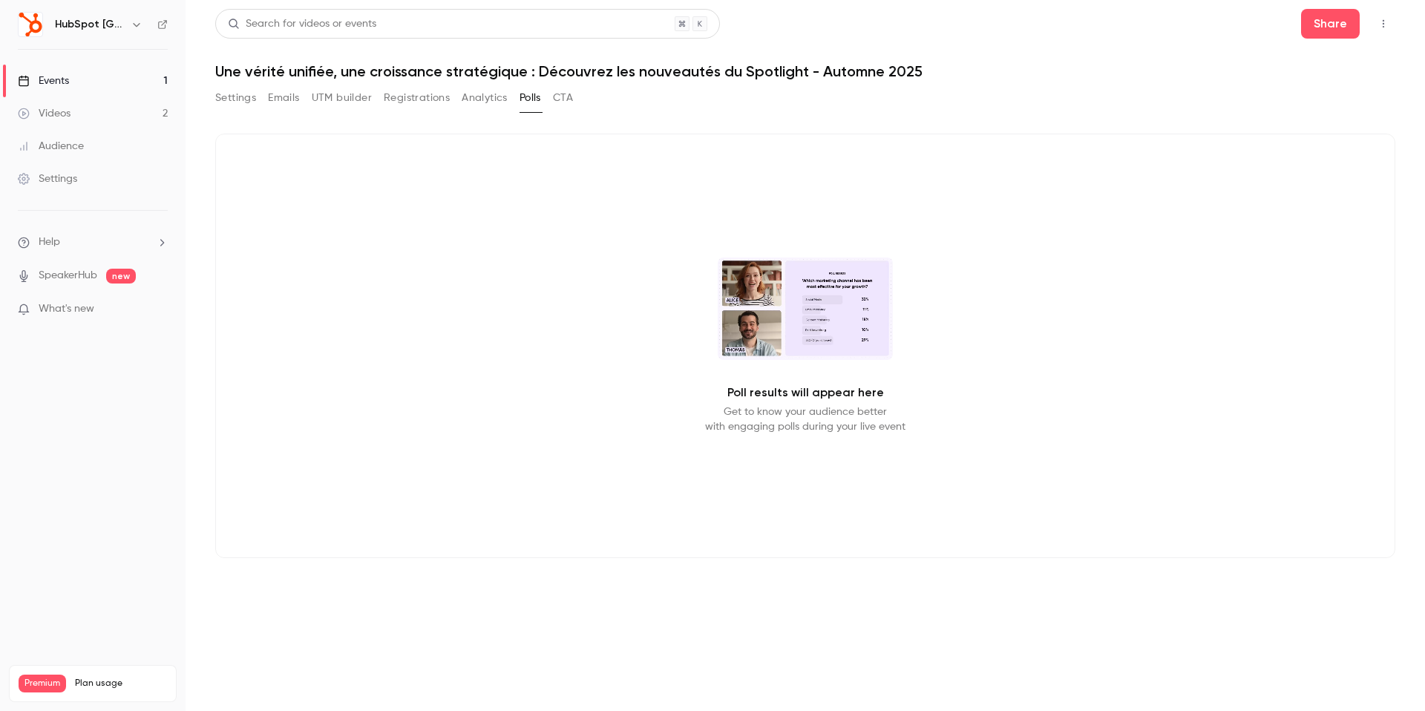
click at [110, 19] on h6 "HubSpot [GEOGRAPHIC_DATA]" at bounding box center [90, 24] width 70 height 15
click at [137, 29] on icon "button" at bounding box center [137, 25] width 12 height 12
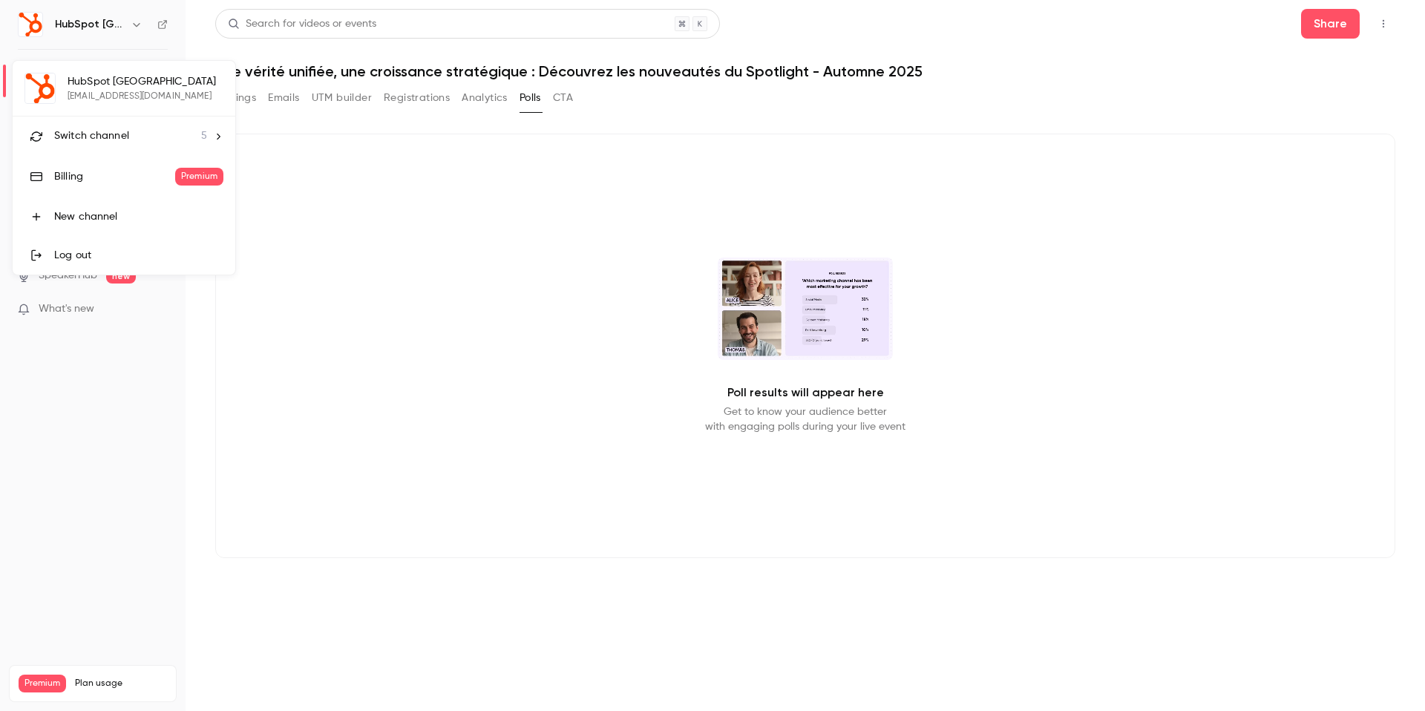
click at [138, 129] on div "Switch channel 5" at bounding box center [130, 136] width 153 height 16
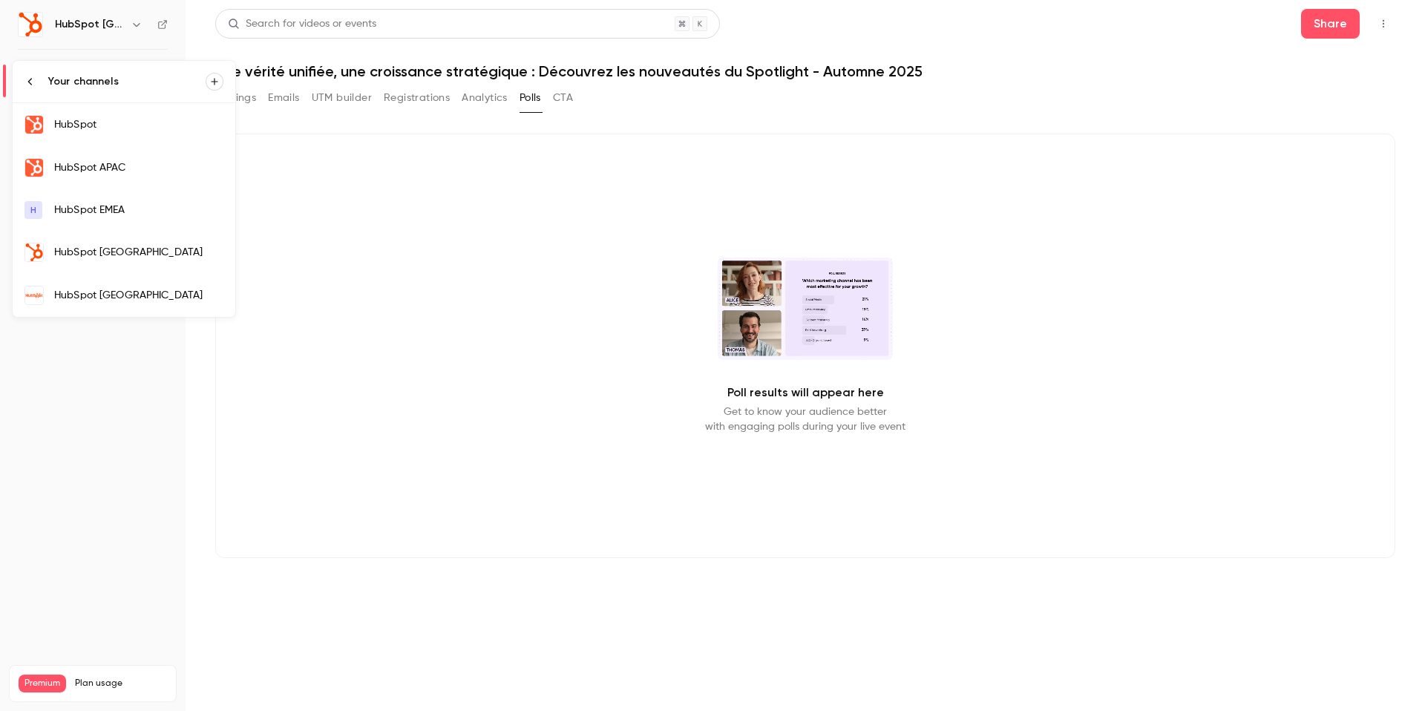
click at [126, 128] on div "HubSpot" at bounding box center [138, 124] width 169 height 15
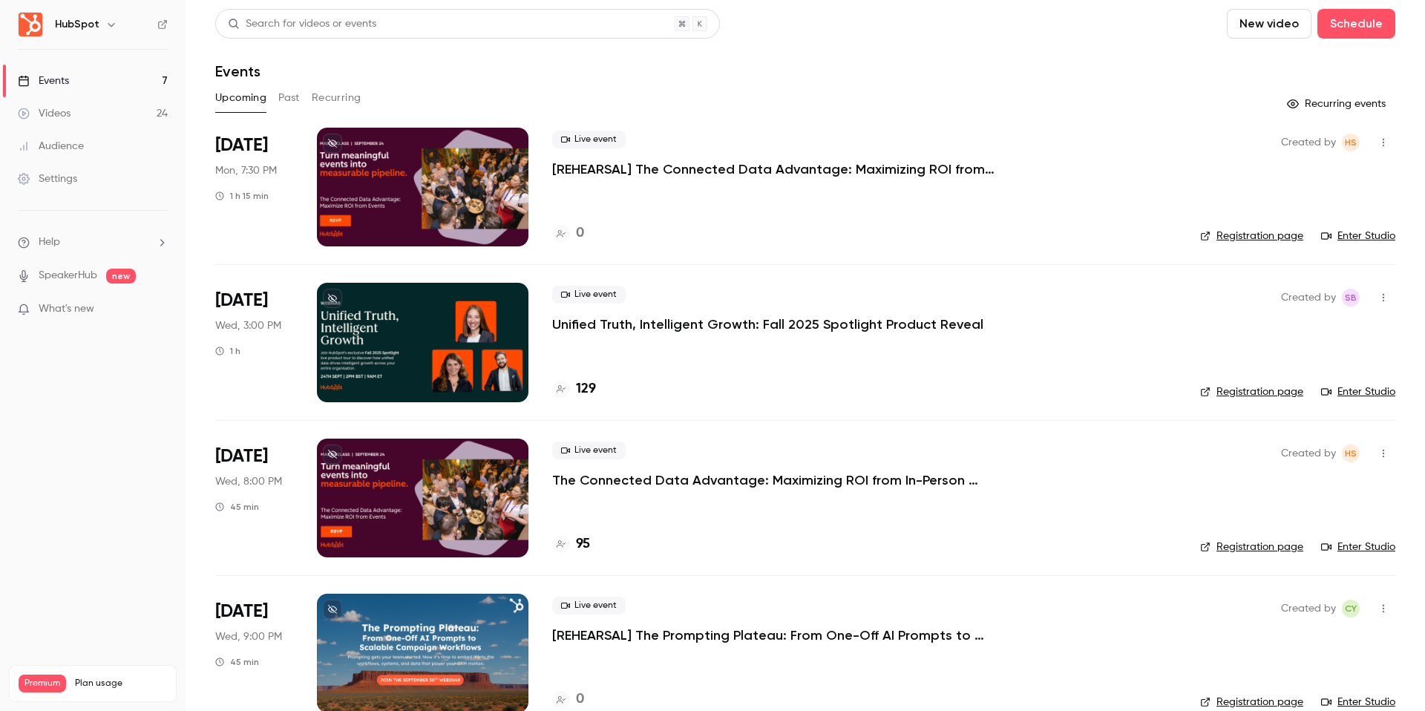
click at [287, 94] on button "Past" at bounding box center [289, 98] width 22 height 24
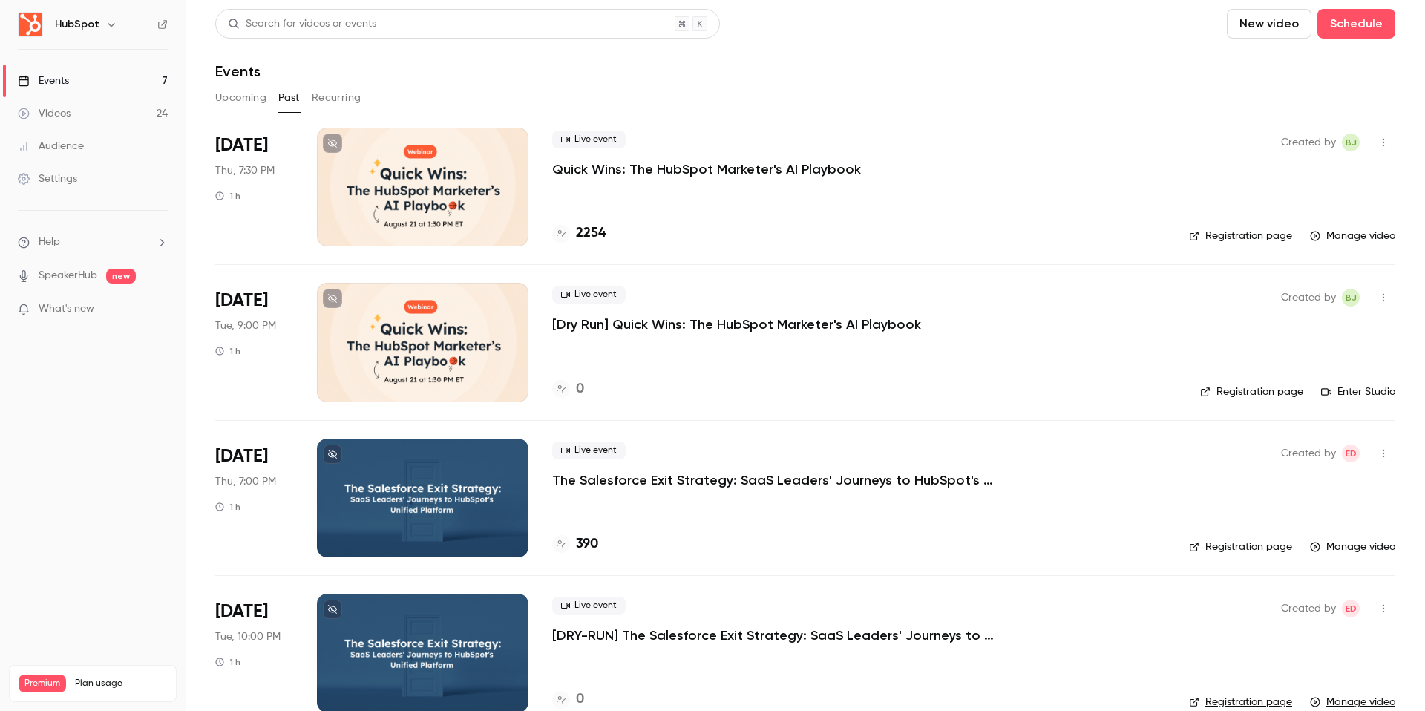
click at [397, 212] on div at bounding box center [423, 187] width 212 height 119
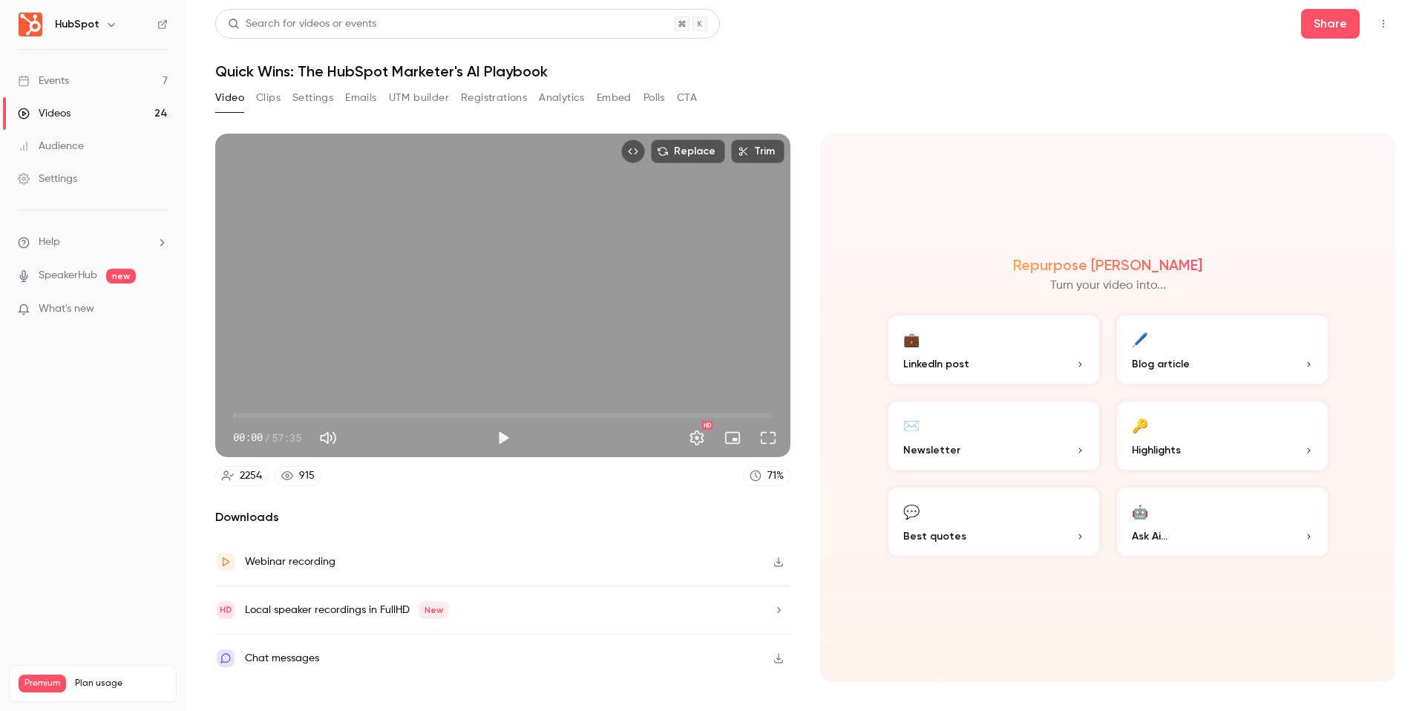
click at [465, 255] on div "Replace Trim 00:00 00:00 / 57:35 HD" at bounding box center [502, 296] width 575 height 324
click at [473, 364] on div "Replace Trim 00:00 00:00 / 57:35 HD" at bounding box center [502, 296] width 575 height 324
click at [780, 432] on button "Full screen" at bounding box center [768, 438] width 30 height 30
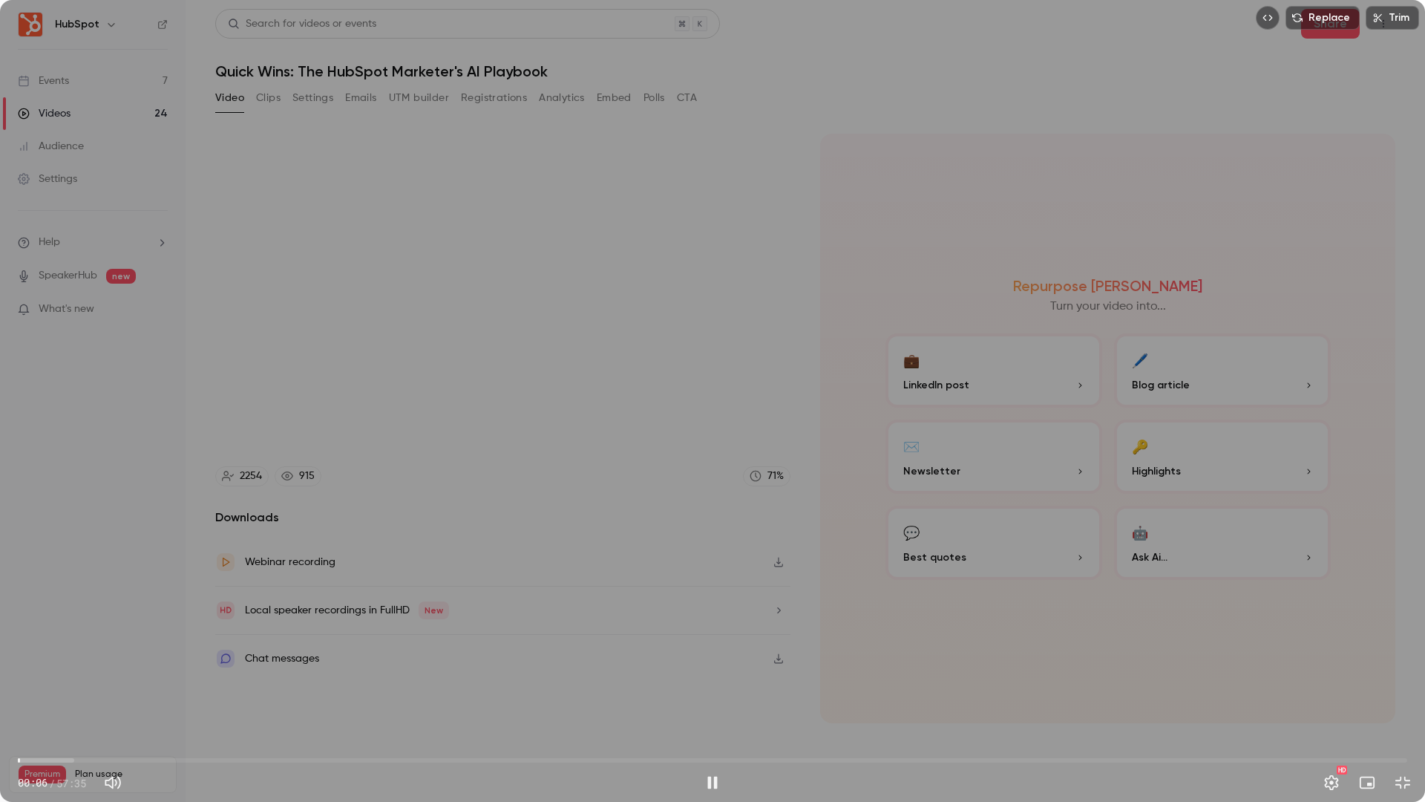
click at [318, 710] on span "00:06" at bounding box center [713, 760] width 1390 height 24
click at [648, 502] on div "Replace Trim 12:28 12:28 / 57:35 HD" at bounding box center [712, 401] width 1425 height 802
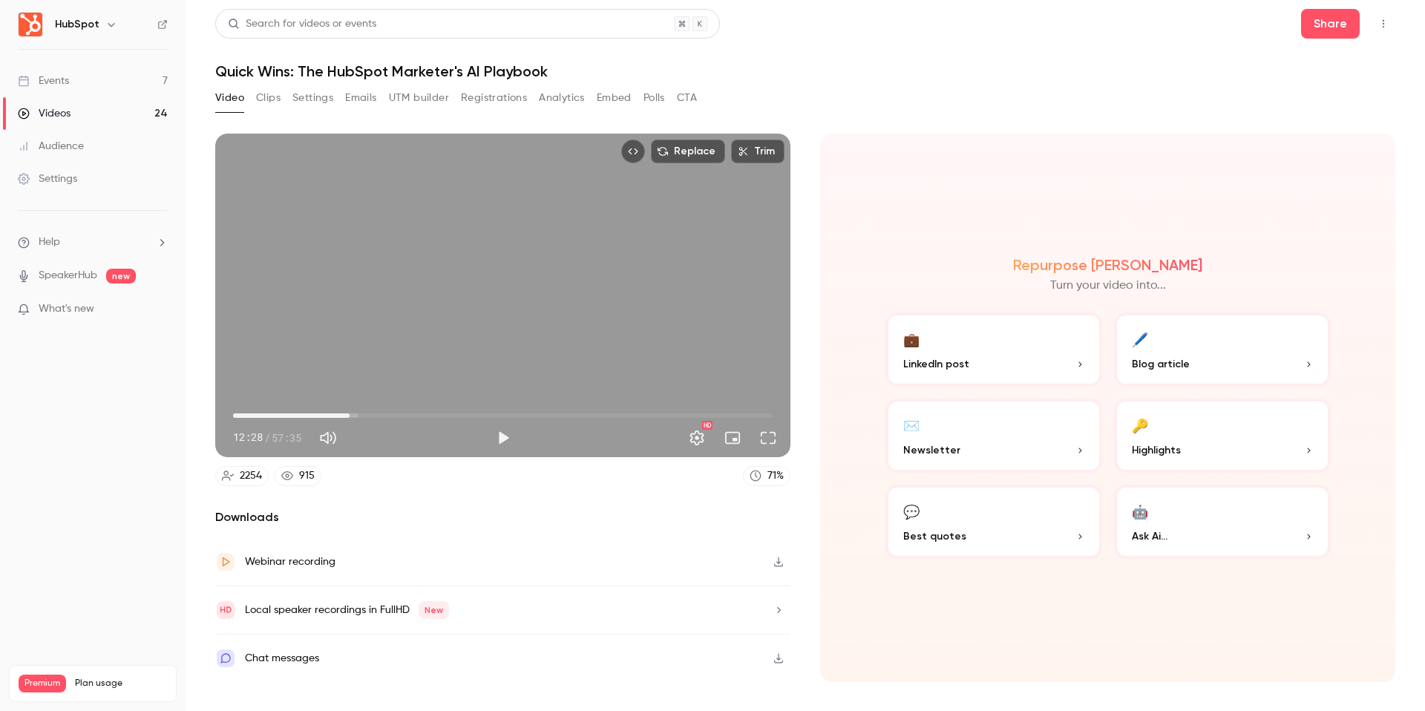
click at [833, 480] on div "Repurpose Ai Turn your video into... 💼 LinkedIn post 🖊️ Blog article ✉️ Newslet…" at bounding box center [1107, 408] width 575 height 549
click at [565, 283] on div "Replace Trim 12:28 12:28 / 57:35 HD" at bounding box center [502, 296] width 575 height 324
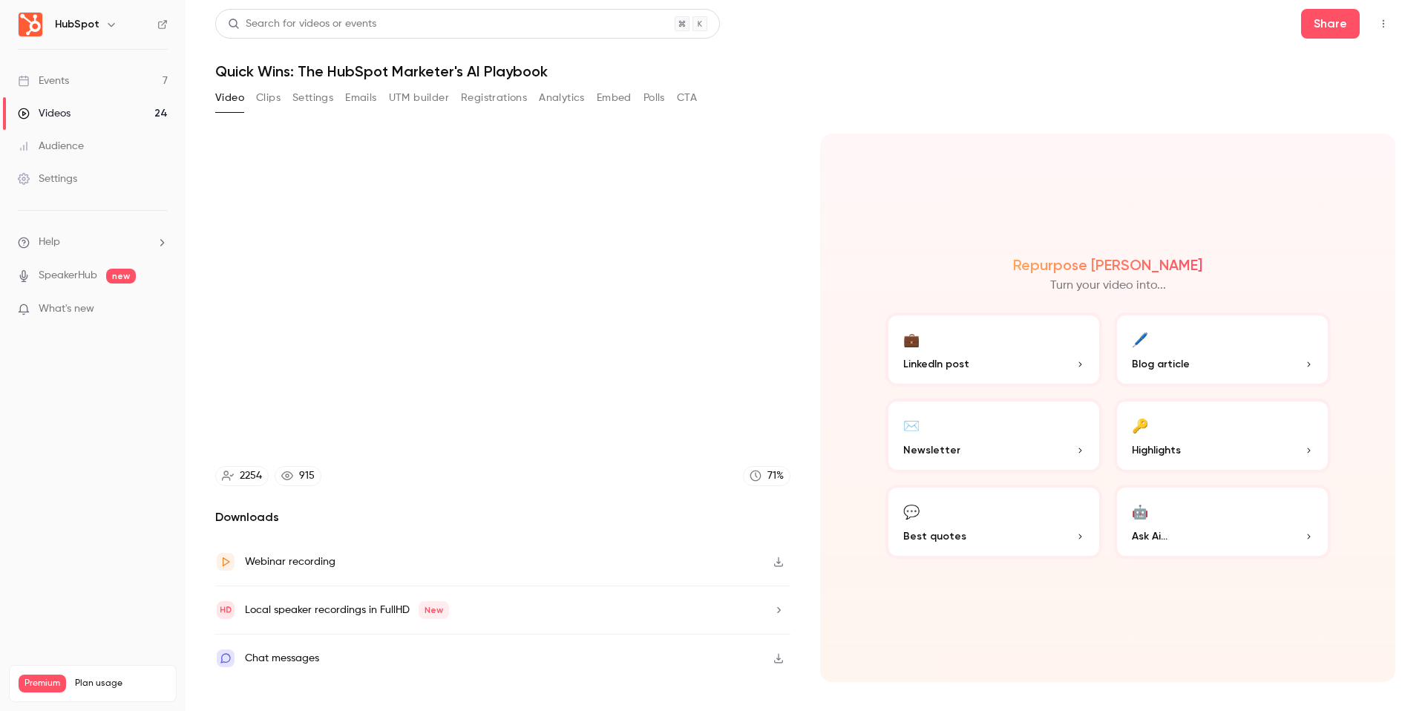
click at [109, 19] on icon "button" at bounding box center [111, 25] width 12 height 12
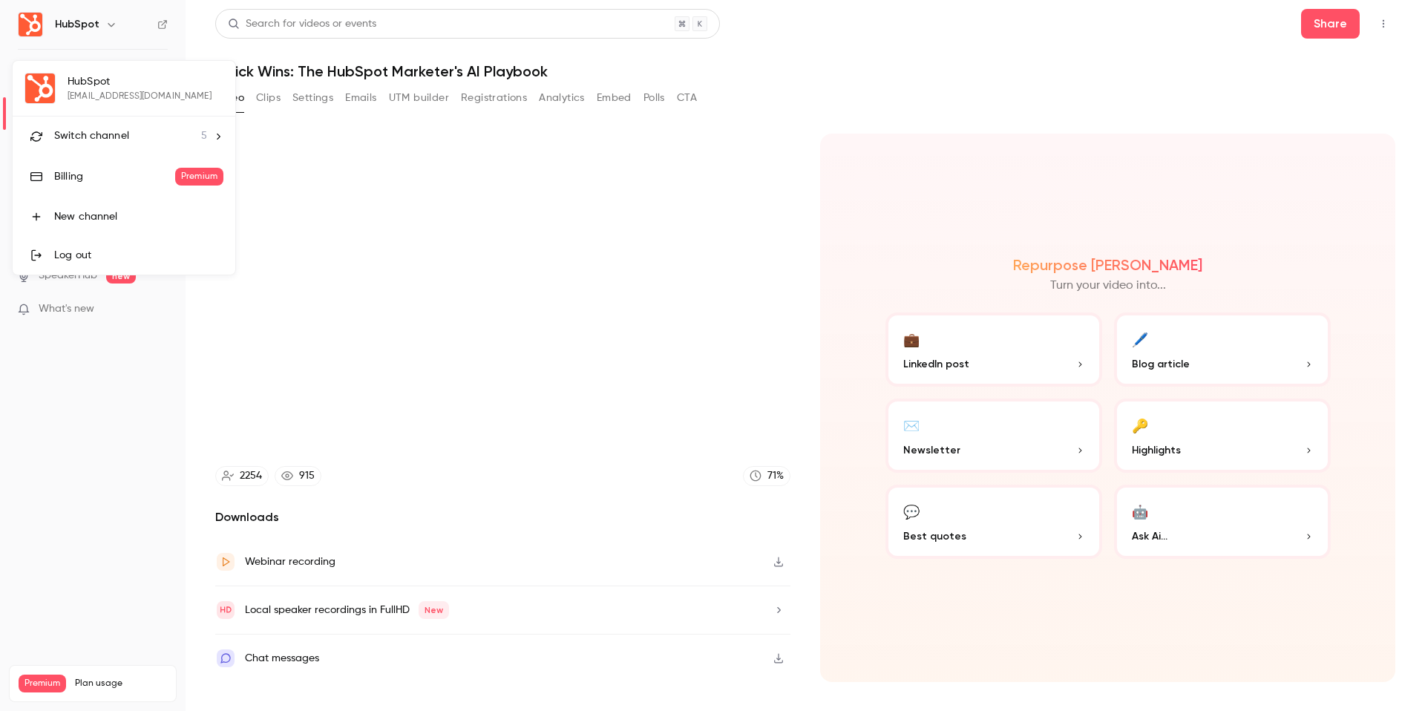
click at [91, 123] on li "Switch channel 5" at bounding box center [124, 136] width 223 height 39
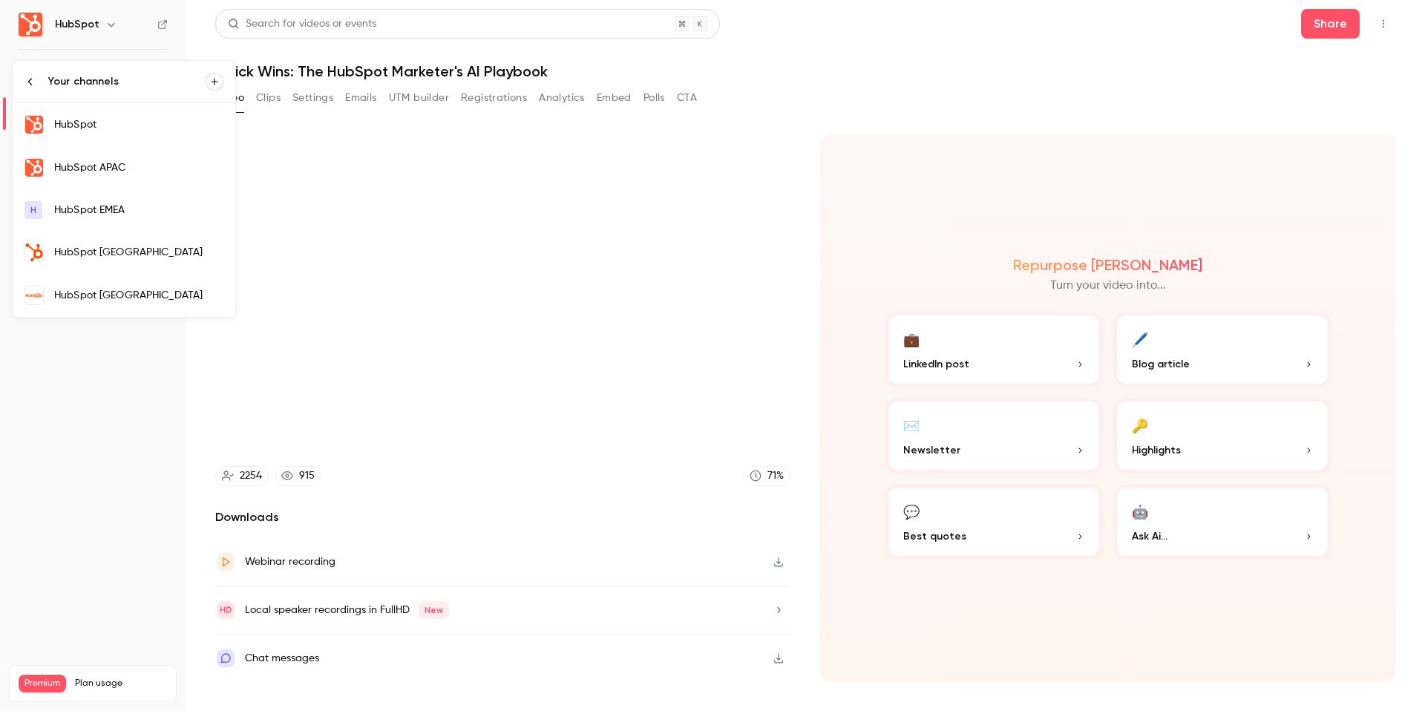
type input "*****"
click at [100, 247] on div "HubSpot [GEOGRAPHIC_DATA]" at bounding box center [138, 252] width 169 height 15
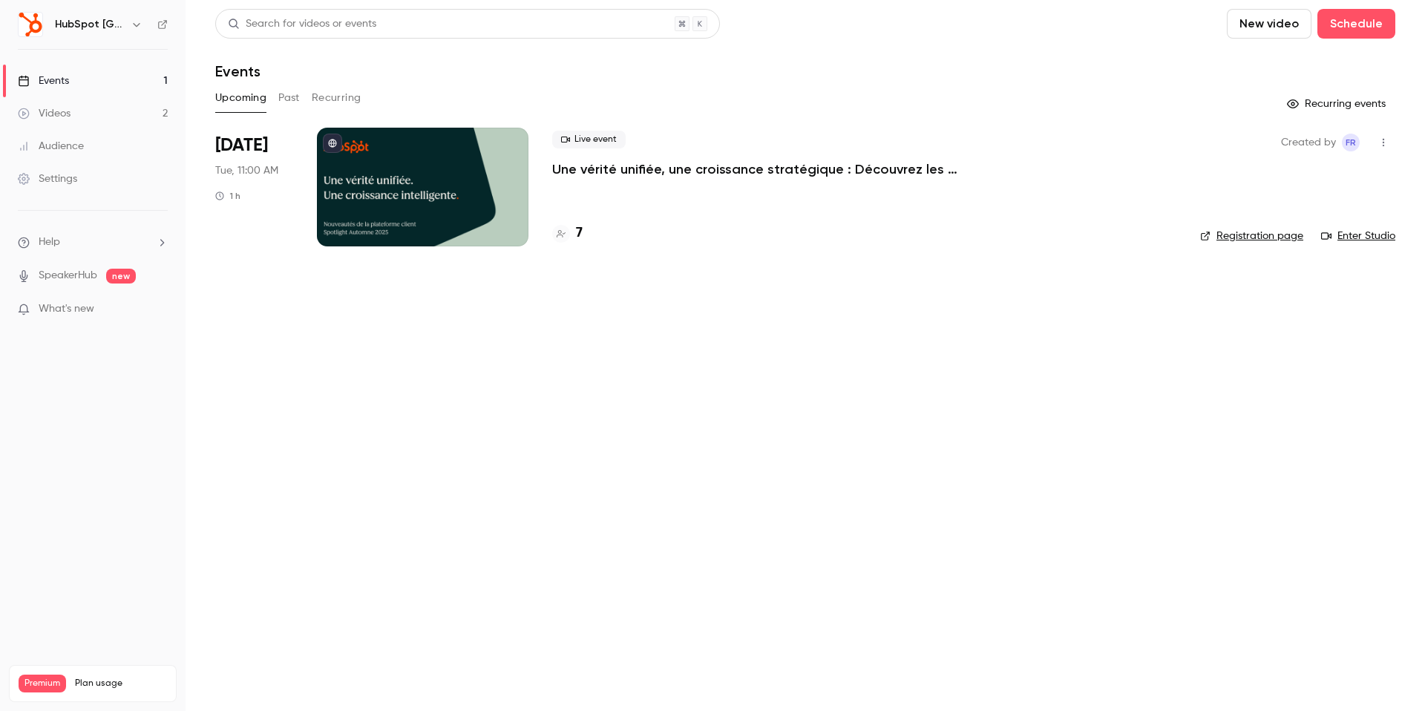
click at [1024, 382] on main "Search for videos or events New video Schedule Events Upcoming Past Recurring R…" at bounding box center [806, 355] width 1240 height 711
click at [71, 78] on link "Events 1" at bounding box center [93, 81] width 186 height 33
click at [469, 174] on div at bounding box center [423, 187] width 212 height 119
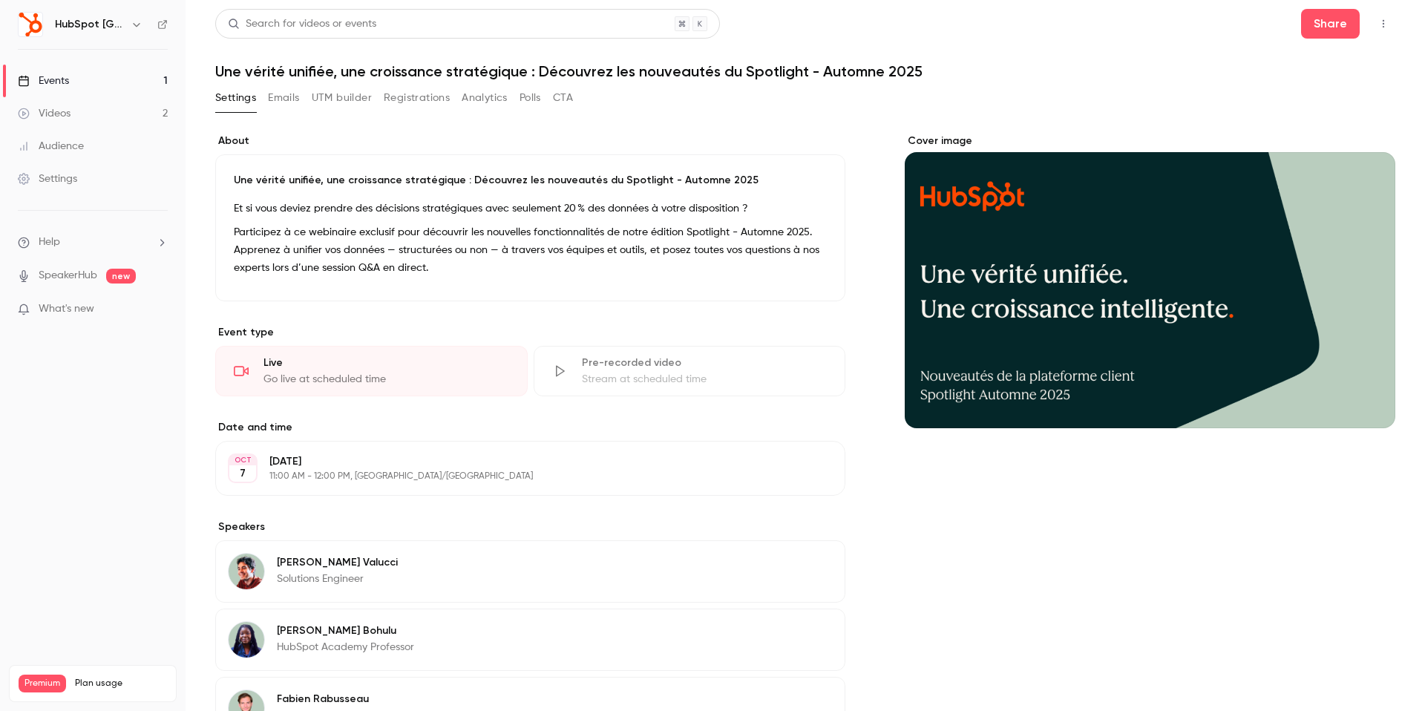
click at [281, 95] on button "Emails" at bounding box center [283, 98] width 31 height 24
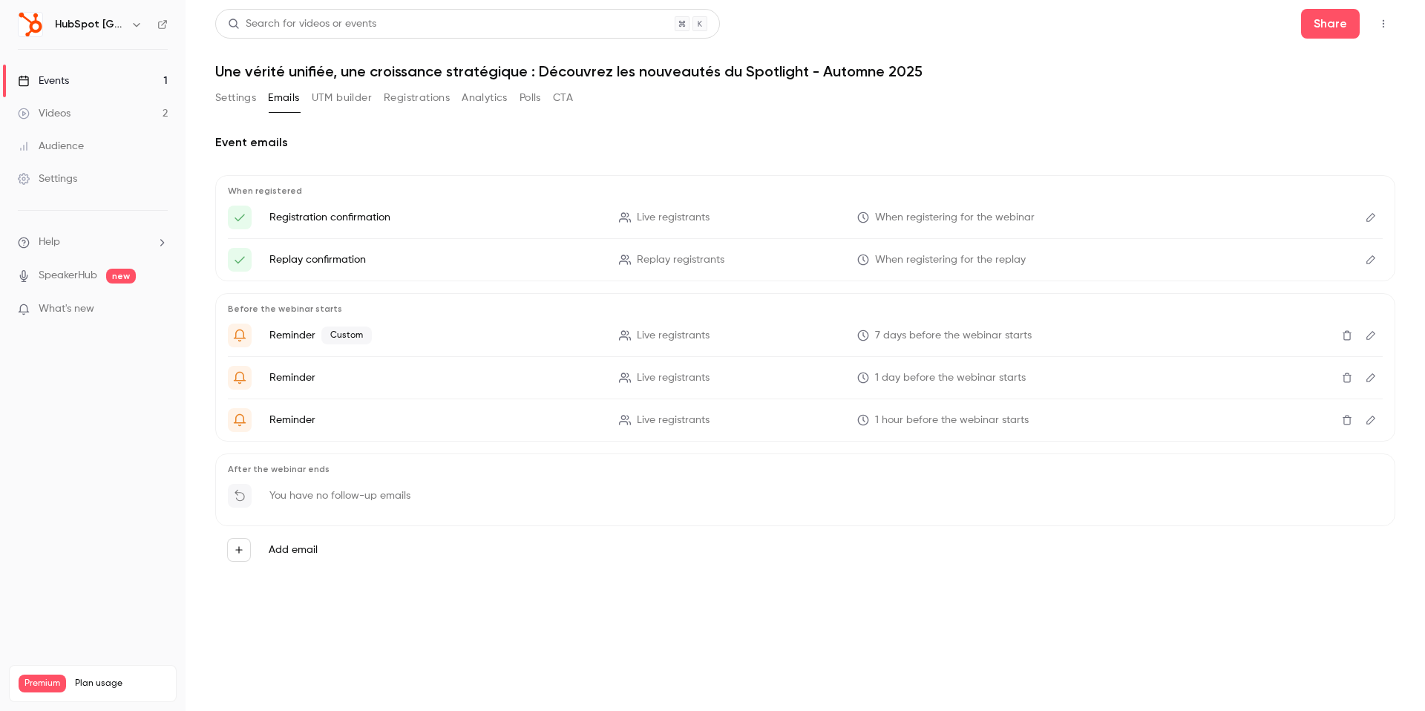
click at [64, 82] on div "Events" at bounding box center [43, 80] width 51 height 15
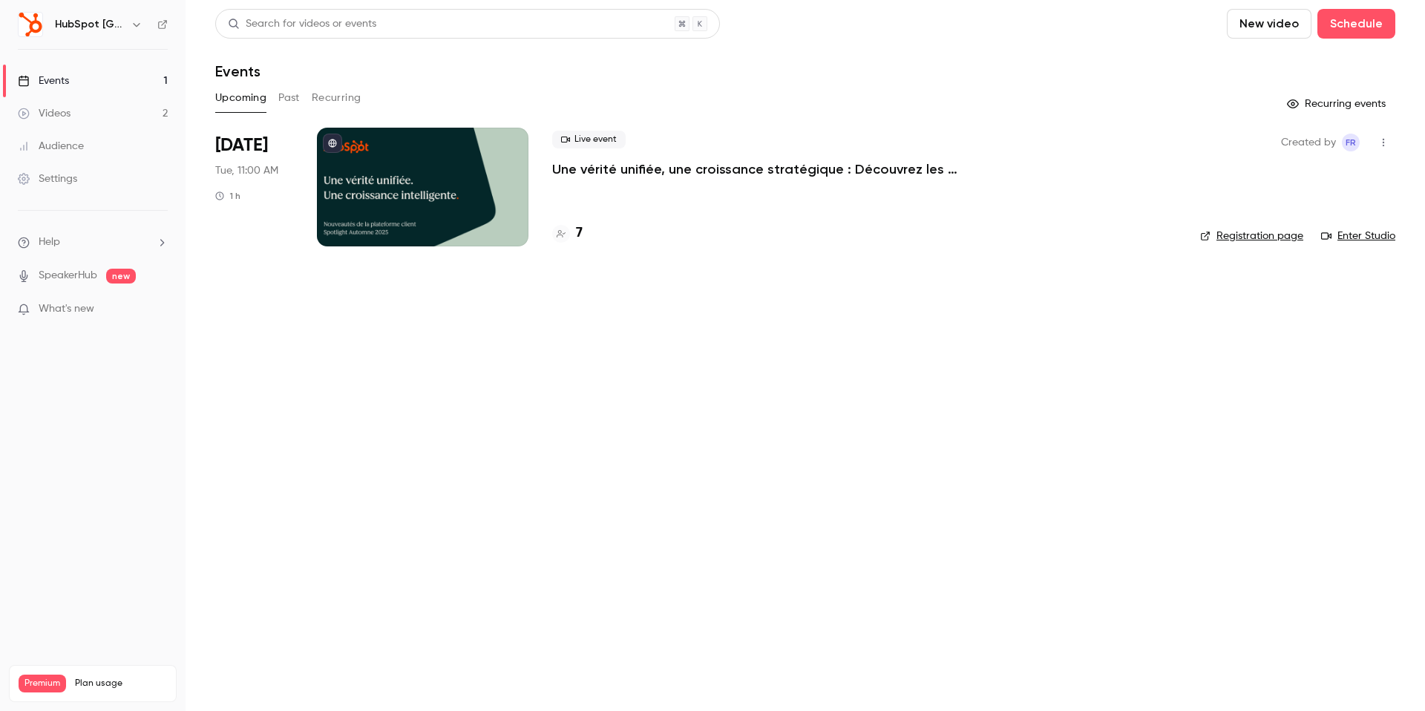
click at [290, 94] on button "Past" at bounding box center [289, 98] width 22 height 24
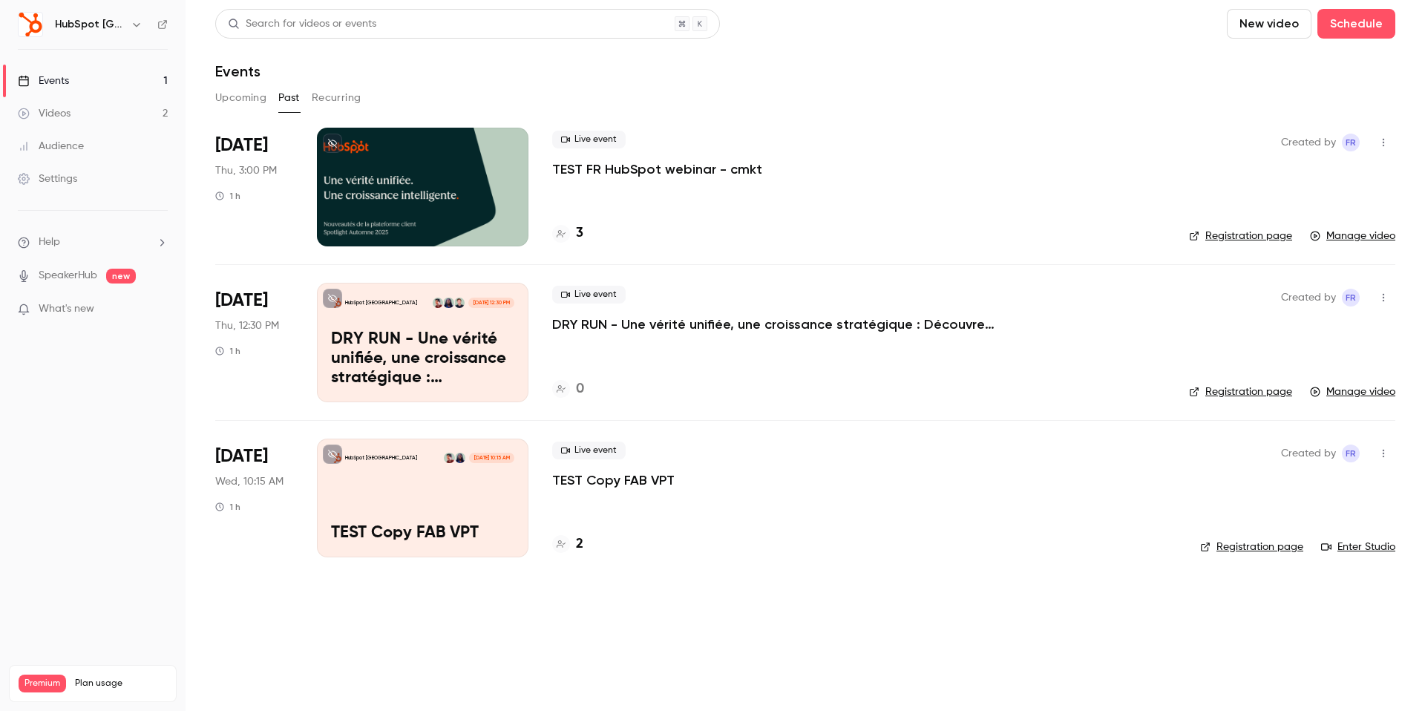
click at [367, 197] on div at bounding box center [423, 187] width 212 height 119
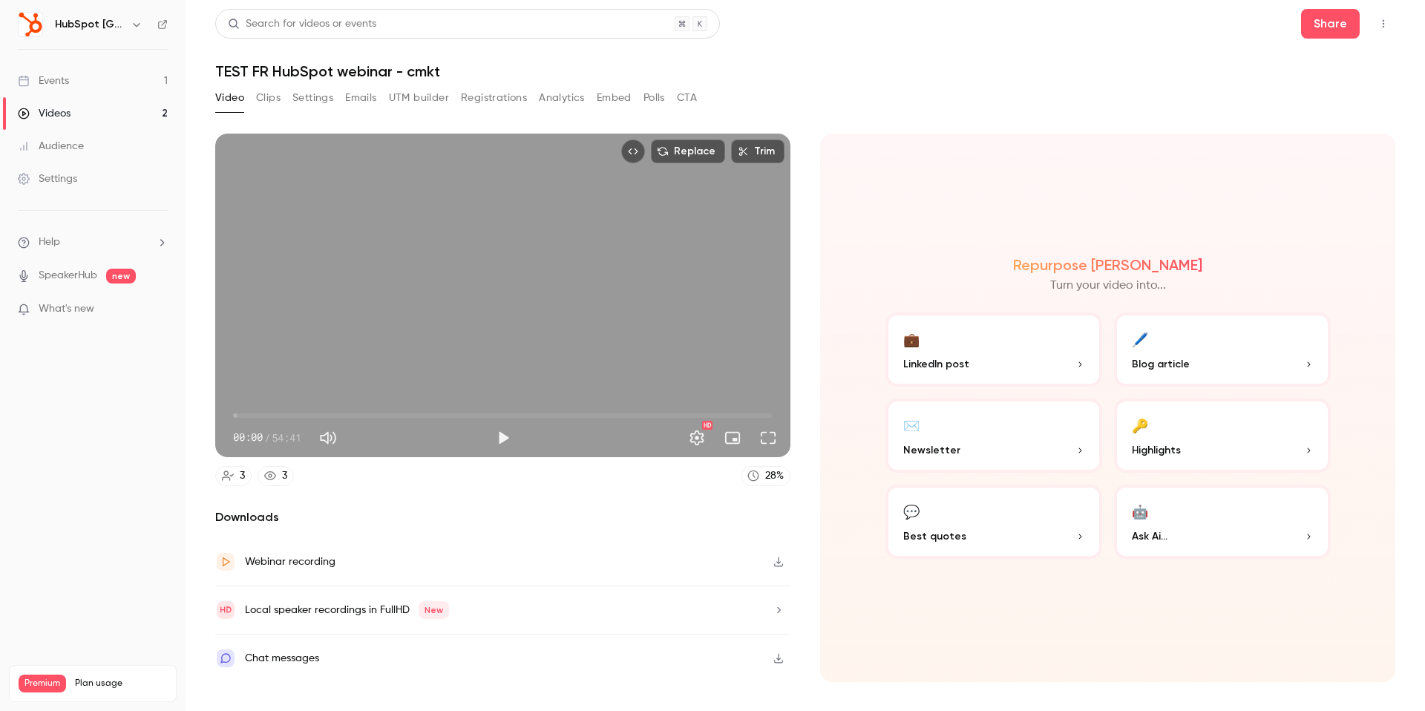
click at [634, 99] on div "Video Clips Settings Emails UTM builder Registrations Analytics Embed Polls CTA" at bounding box center [456, 98] width 482 height 24
click at [644, 99] on button "Polls" at bounding box center [655, 98] width 22 height 24
